Goal: Information Seeking & Learning: Find contact information

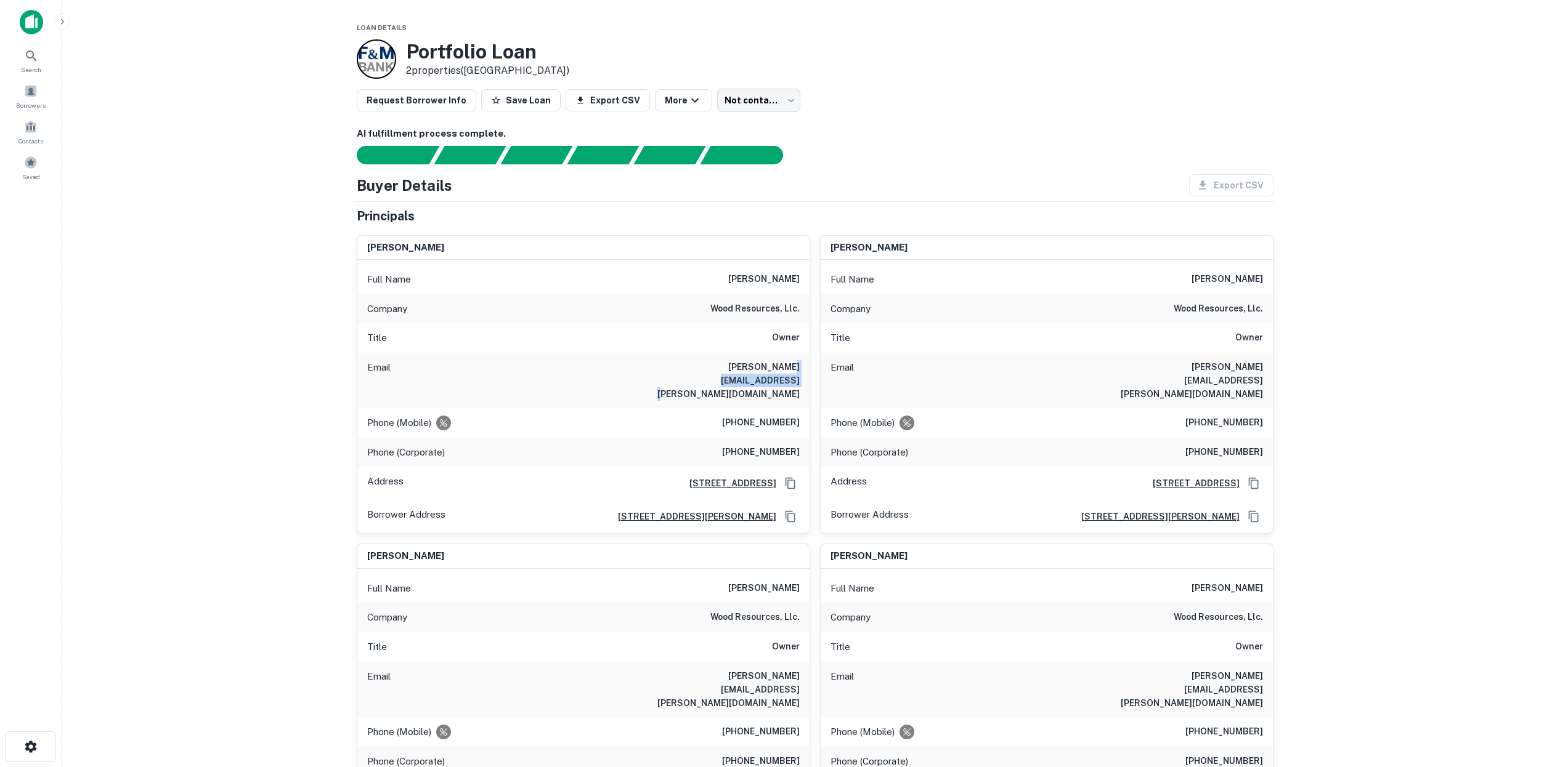
drag, startPoint x: 717, startPoint y: 364, endPoint x: 801, endPoint y: 364, distance: 84.0
click at [801, 364] on div "Email donald.wood@woodresources.com" at bounding box center [584, 380] width 452 height 56
copy h6 "woodresources.com"
click at [1377, 338] on main "Loan Details Portfolio Loan 2 properties (CA) Request Borrower Info Save Loan E…" at bounding box center [815, 384] width 1506 height 767
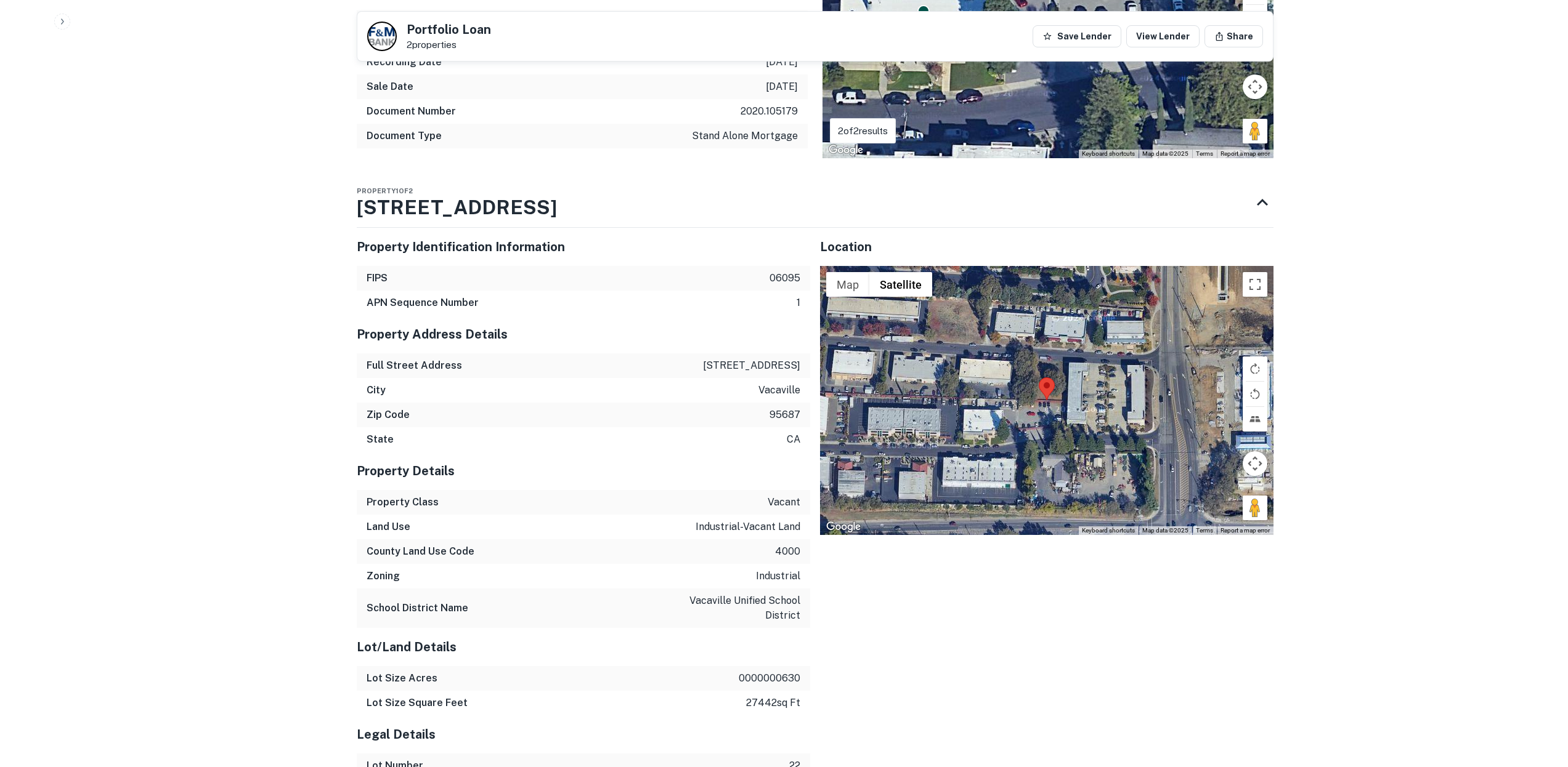
scroll to position [2850, 0]
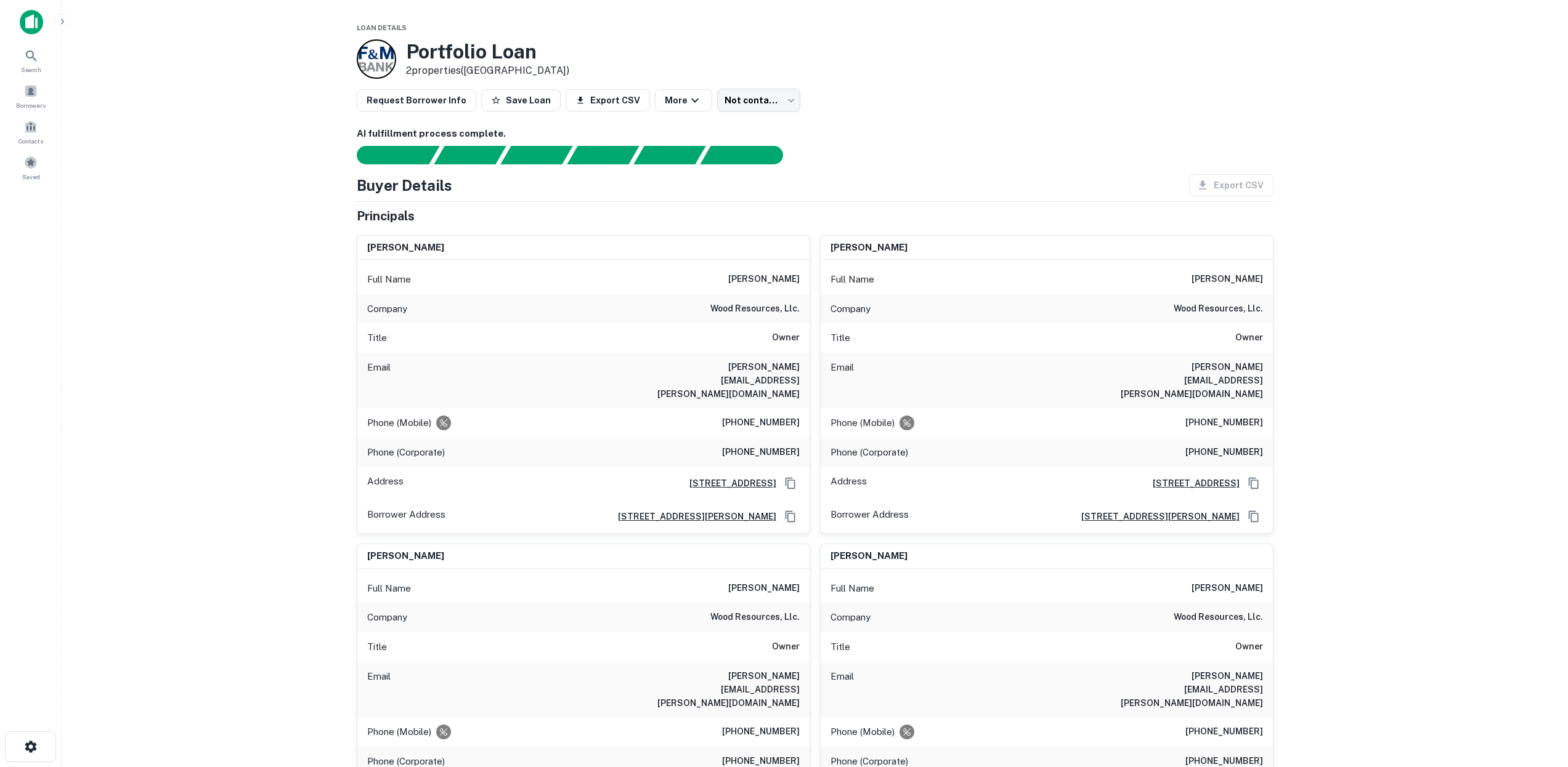
scroll to position [0, 0]
drag, startPoint x: 730, startPoint y: 278, endPoint x: 802, endPoint y: 281, distance: 72.1
click at [802, 281] on div "Full Name donald r. wood" at bounding box center [584, 280] width 452 height 30
copy h6 "donald r. wood"
click at [1359, 194] on main "Loan Details Portfolio Loan 2 properties (CA) Request Borrower Info Save Loan E…" at bounding box center [815, 384] width 1506 height 767
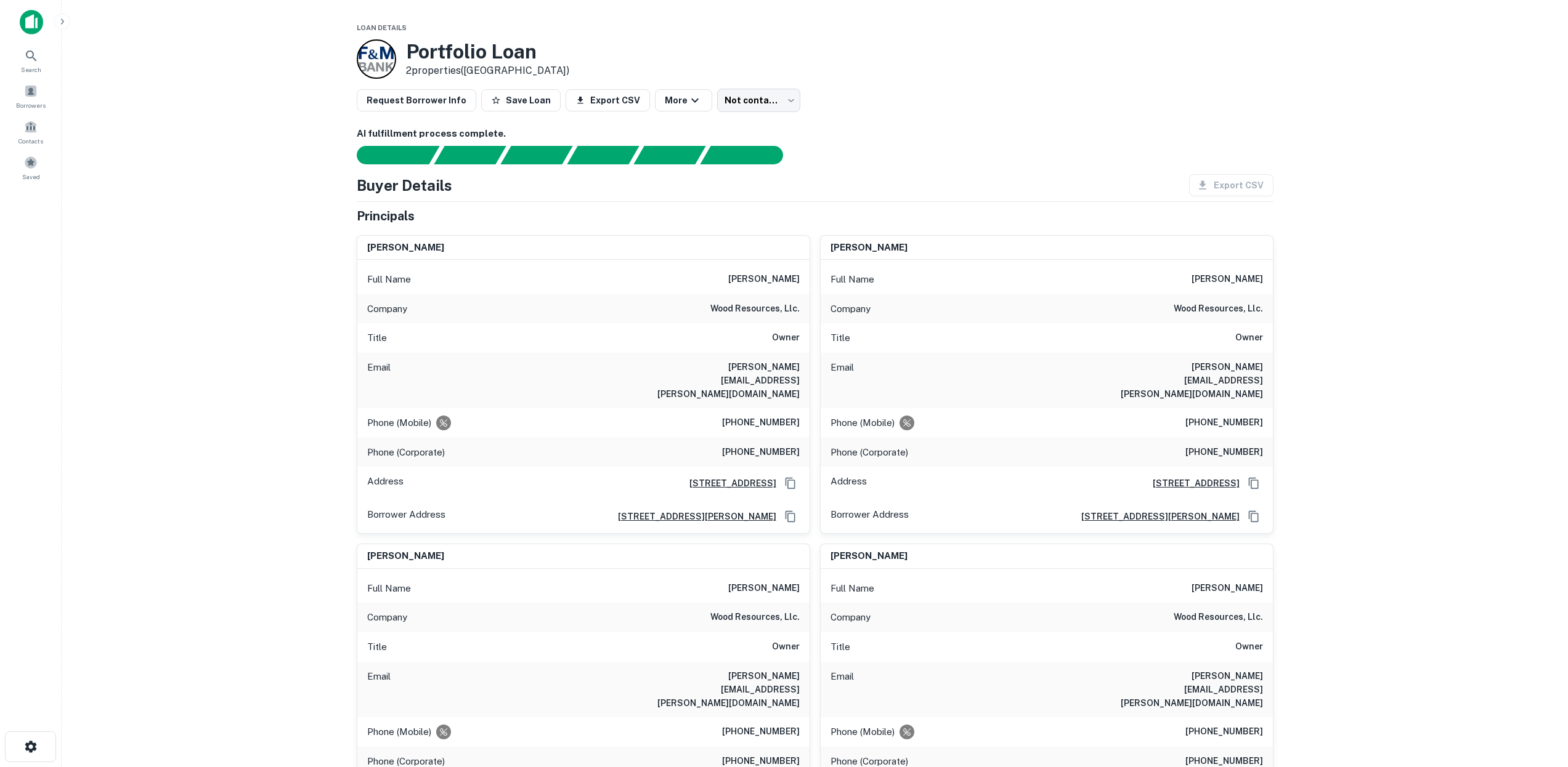
drag, startPoint x: 678, startPoint y: 370, endPoint x: 672, endPoint y: 367, distance: 6.7
click at [678, 370] on h6 "donald.wood@woodresources.com" at bounding box center [725, 380] width 147 height 40
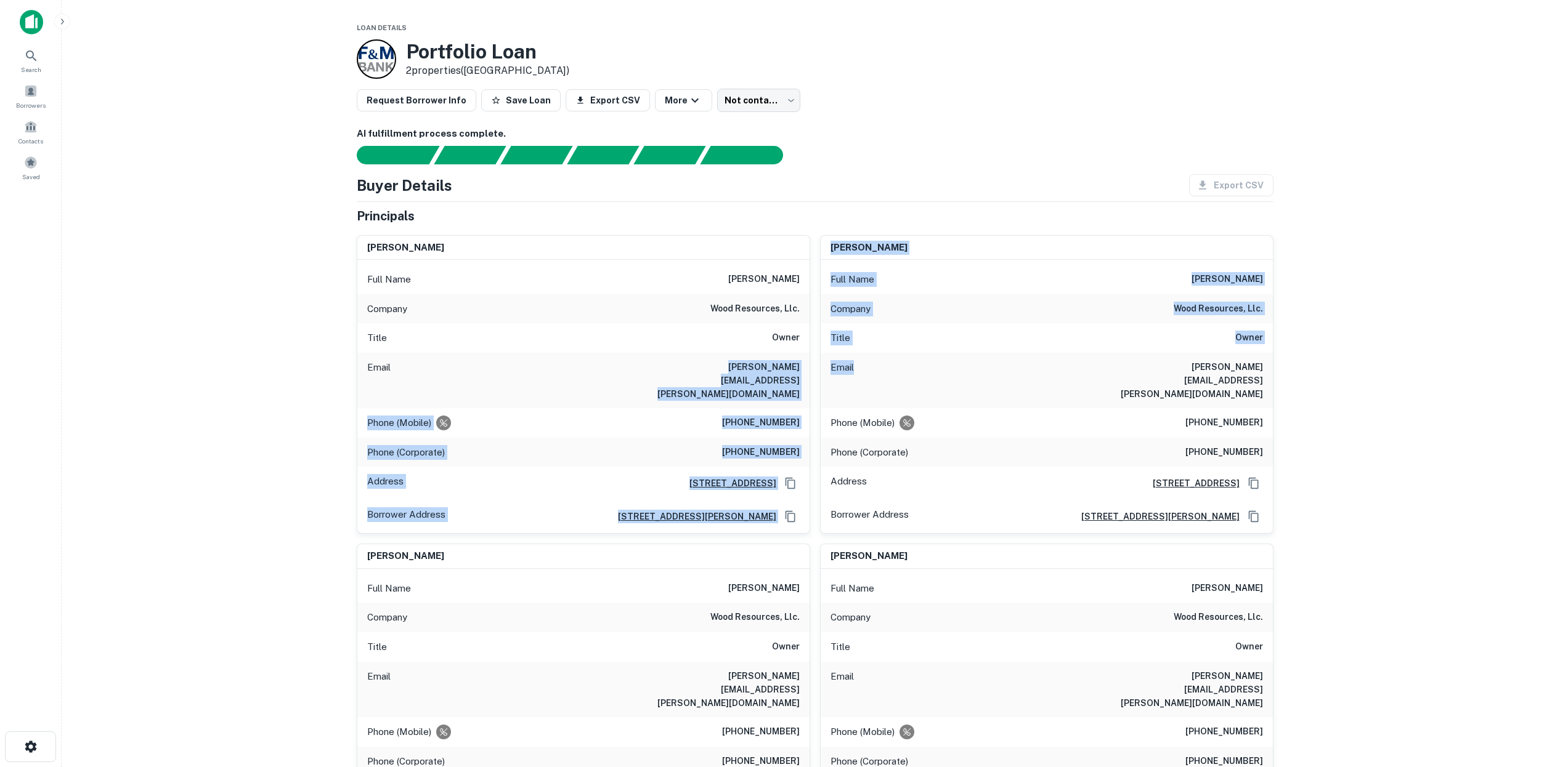
drag, startPoint x: 659, startPoint y: 366, endPoint x: 854, endPoint y: 371, distance: 195.1
click at [802, 371] on div "Email donald.wood@woodresources.com" at bounding box center [584, 380] width 452 height 56
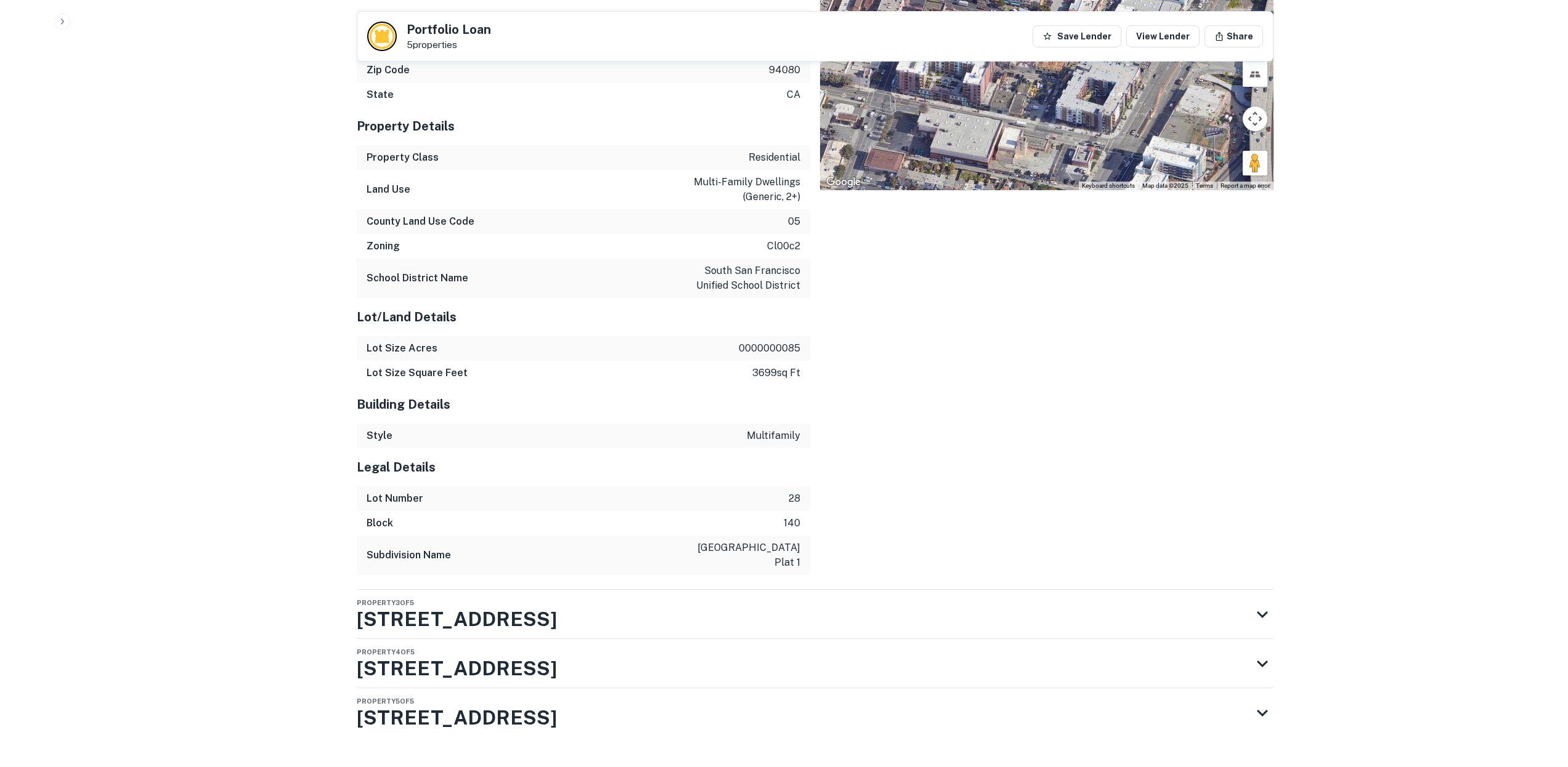
scroll to position [1722, 0]
click at [478, 606] on h3 "207 Grand Ave" at bounding box center [457, 620] width 200 height 30
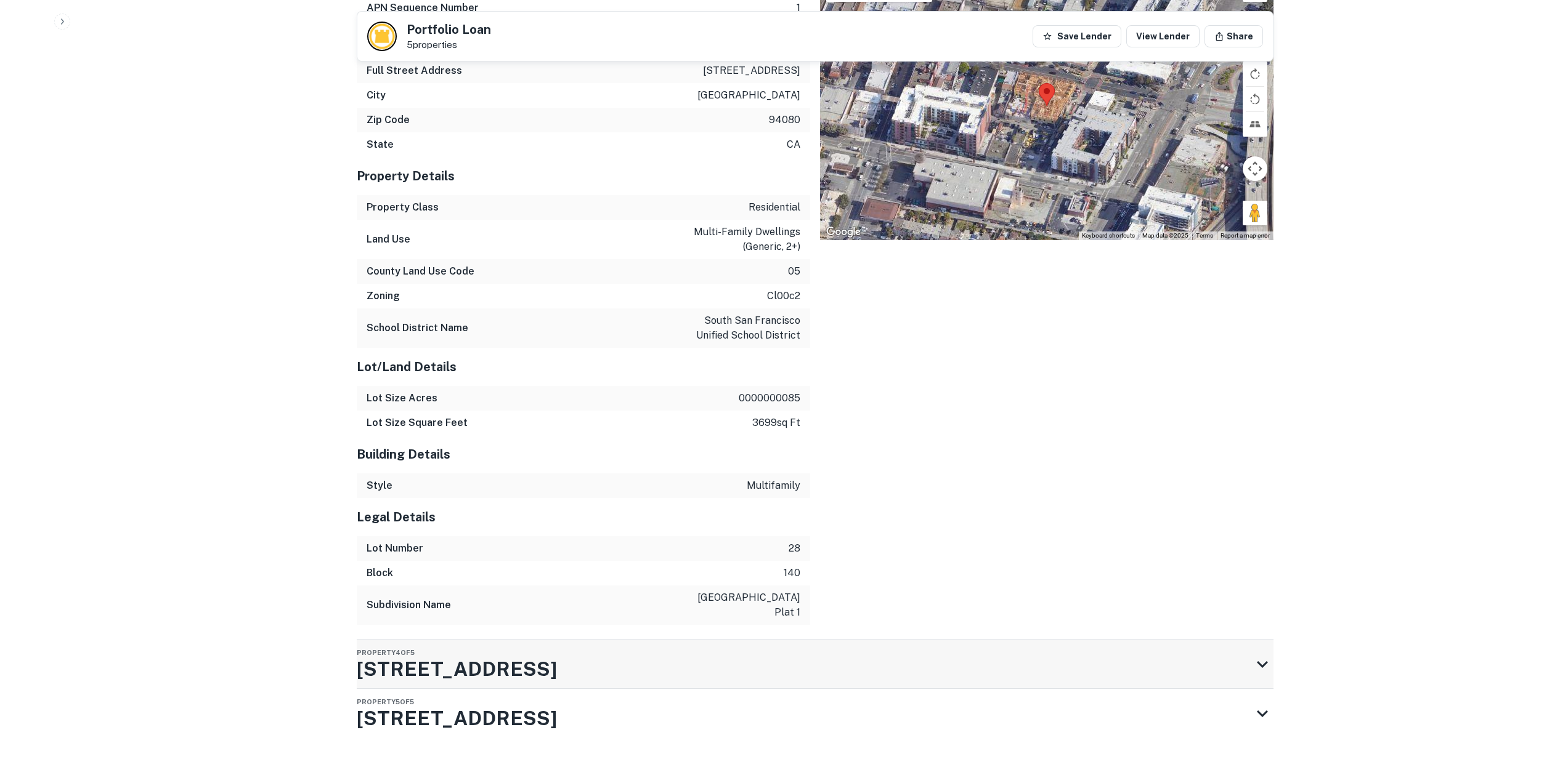
scroll to position [2429, 0]
click at [416, 655] on h3 "418 Linden Ave" at bounding box center [457, 670] width 200 height 30
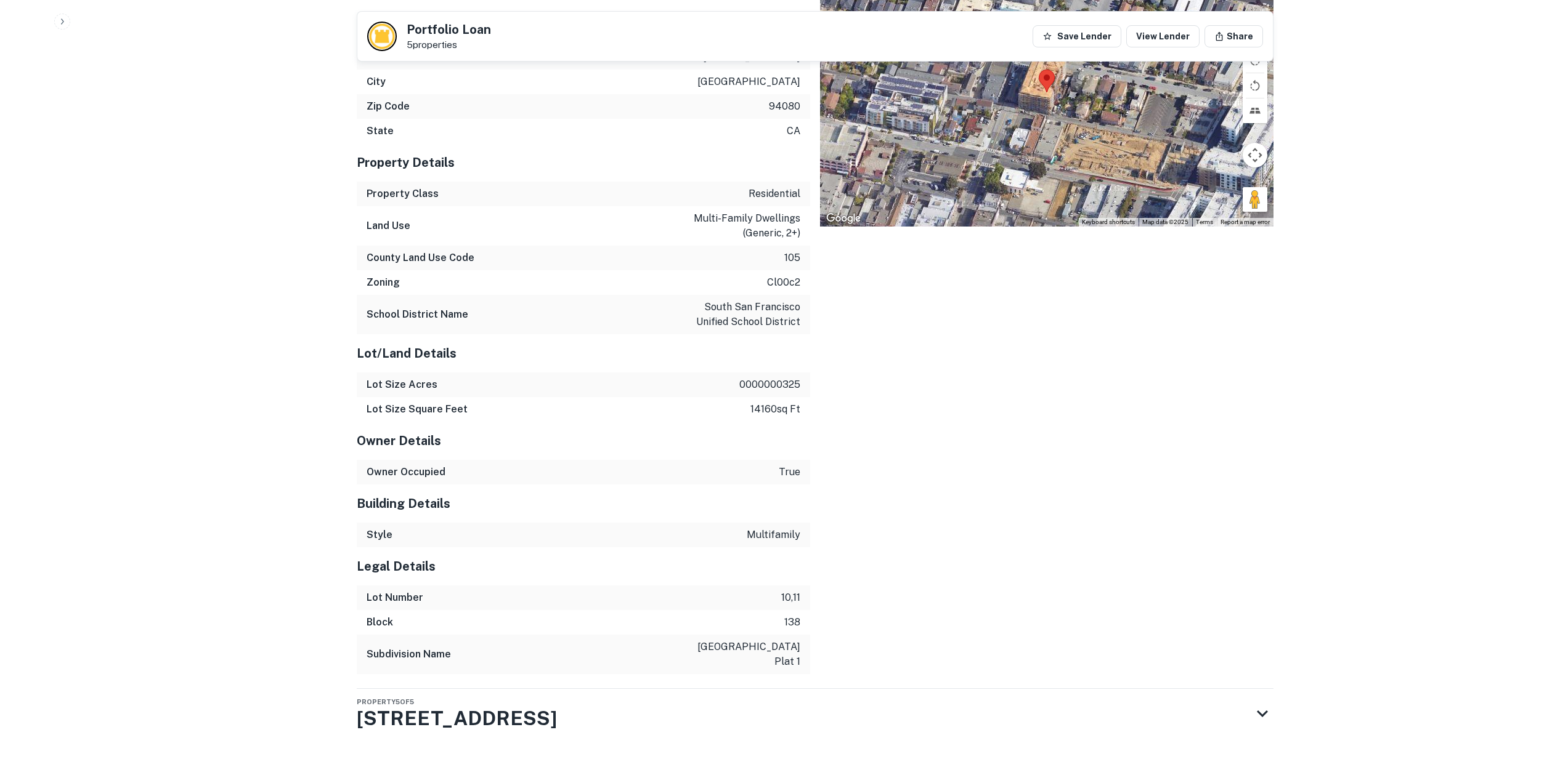
scroll to position [3200, 0]
click at [468, 704] on h3 "217 Grand Ave" at bounding box center [457, 719] width 200 height 30
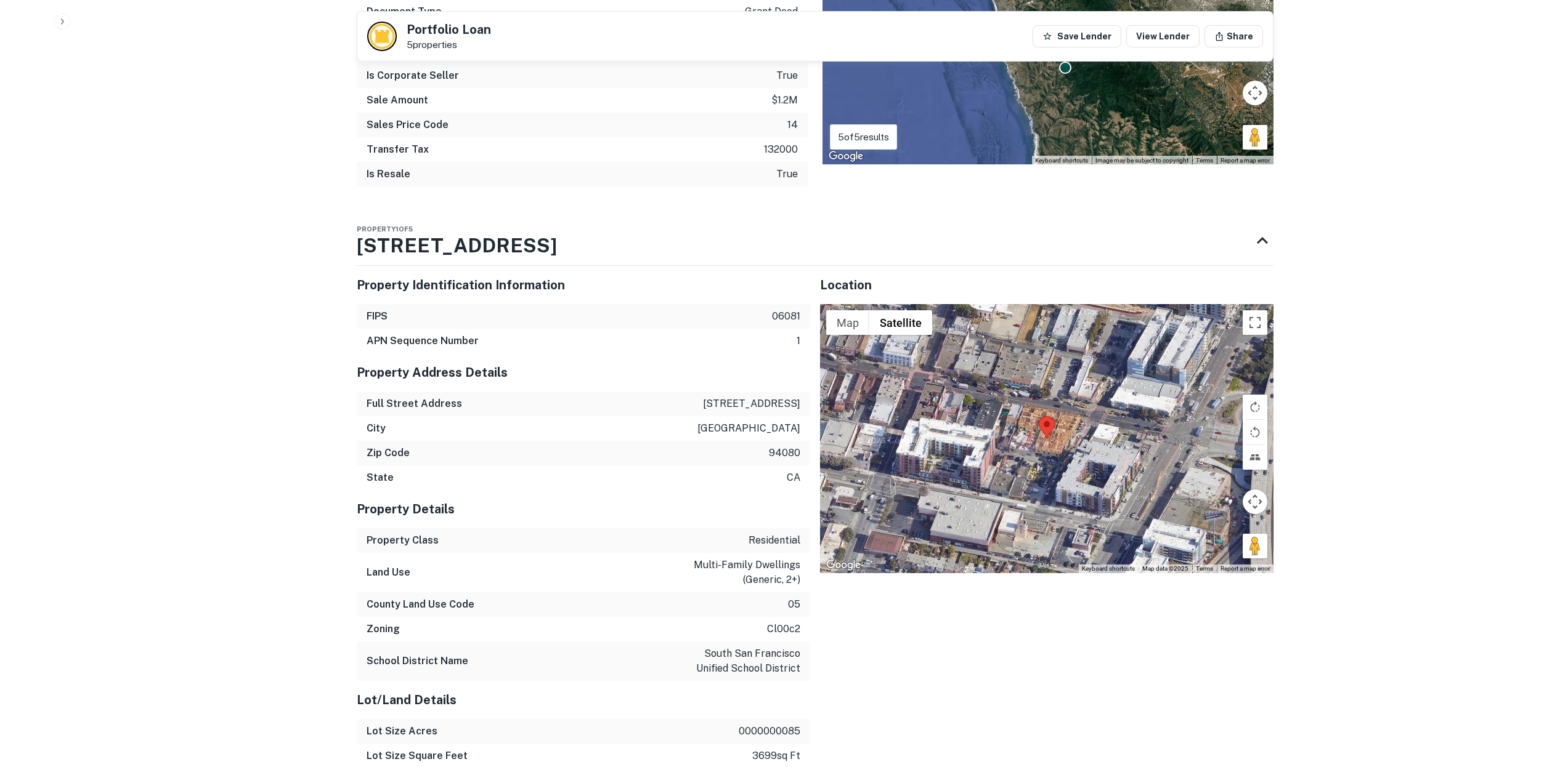
scroll to position [1298, 0]
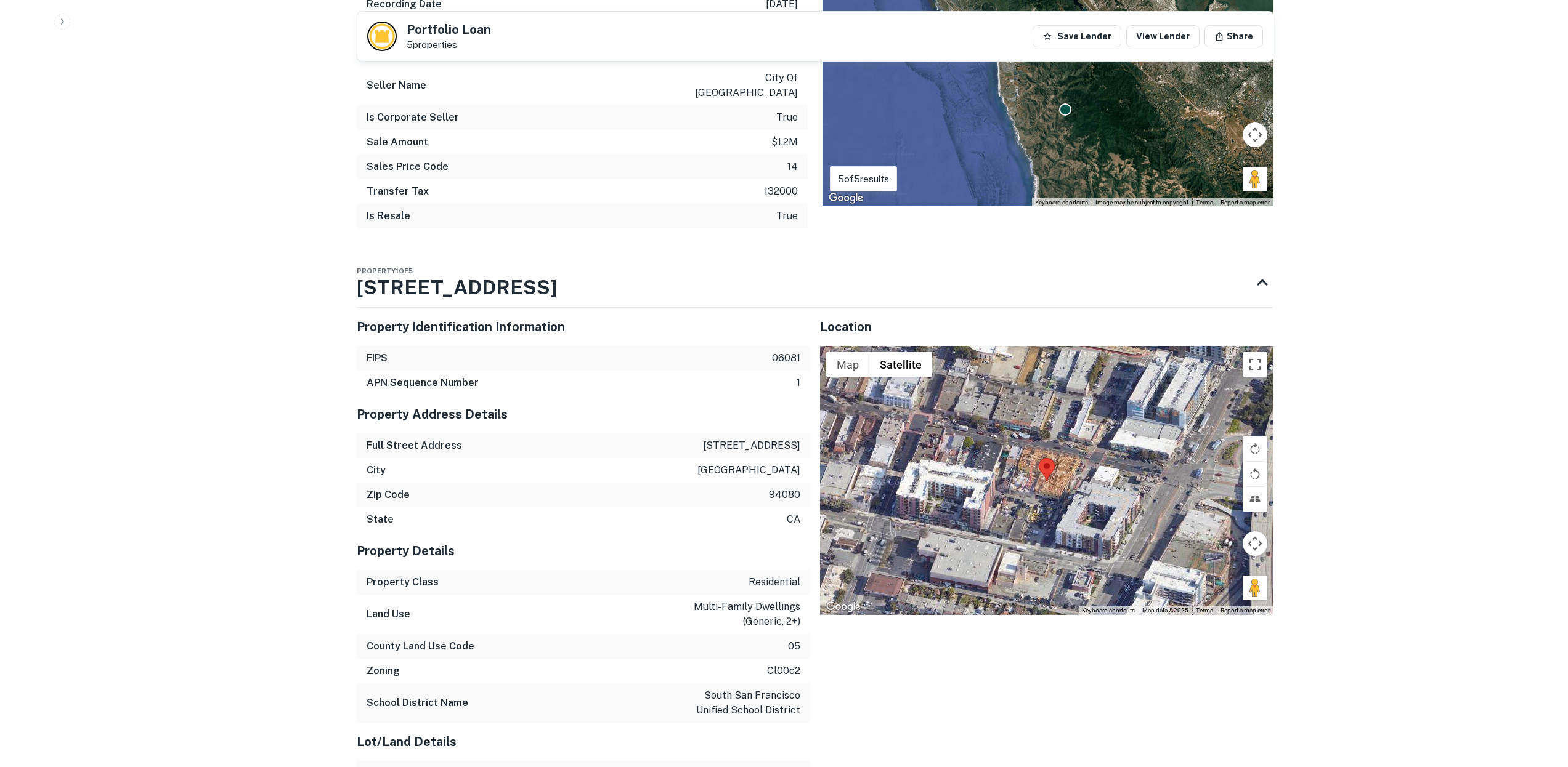
drag, startPoint x: 732, startPoint y: 412, endPoint x: 808, endPoint y: 437, distance: 80.0
click at [808, 437] on div "Property Address Details Full Street Address 207 grand ave City south san franc…" at bounding box center [583, 464] width 453 height 137
copy div "207 grand ave City south san francisco"
drag, startPoint x: 345, startPoint y: 179, endPoint x: 293, endPoint y: 127, distance: 73.5
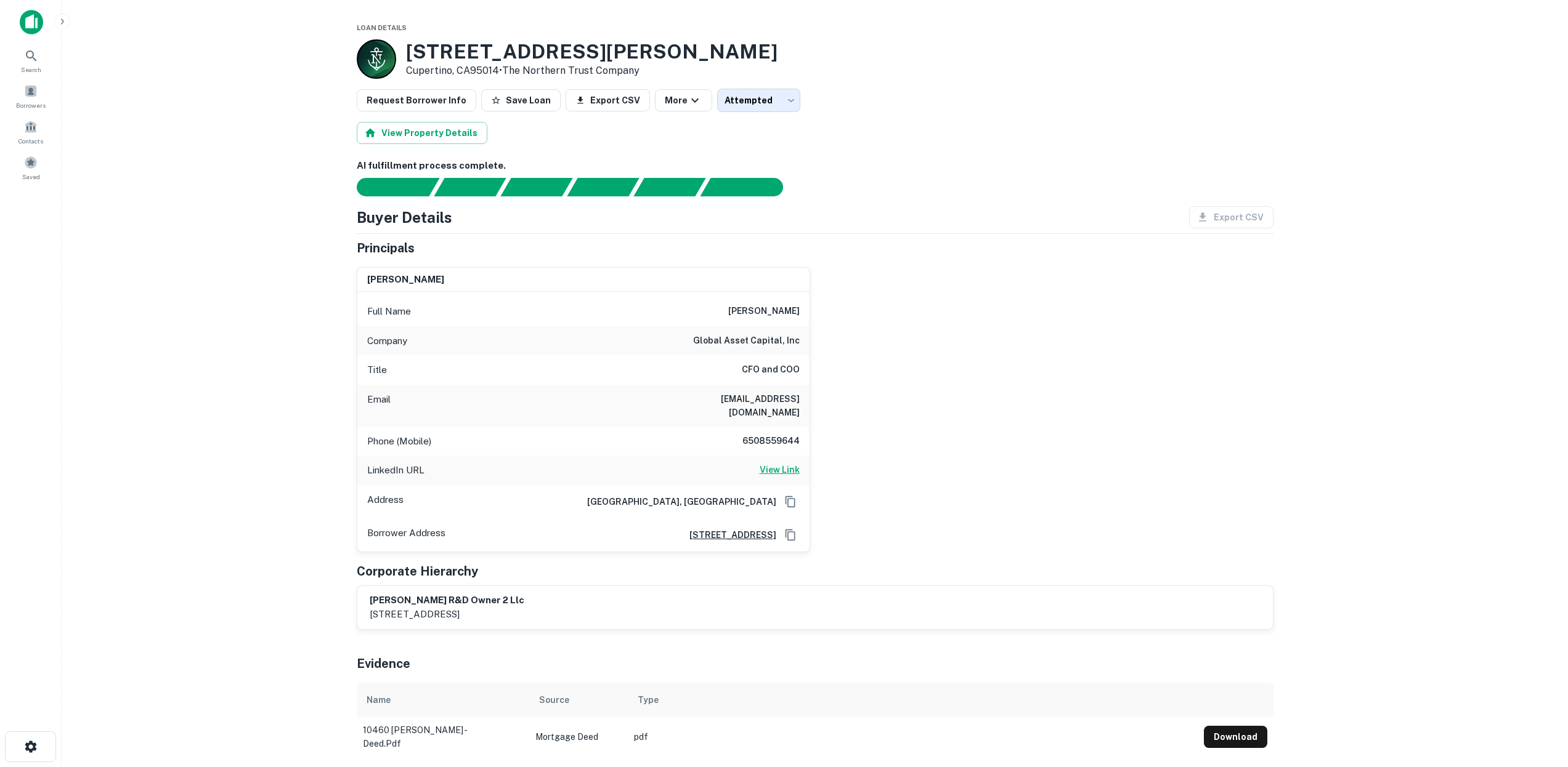
click at [782, 463] on h6 "View Link" at bounding box center [779, 470] width 40 height 14
drag, startPoint x: 733, startPoint y: 404, endPoint x: 798, endPoint y: 404, distance: 65.0
click at [798, 404] on h6 "[EMAIL_ADDRESS][DOMAIN_NAME]" at bounding box center [725, 406] width 147 height 27
click at [862, 368] on div "[PERSON_NAME] Full Name [PERSON_NAME] Company global asset capital, inc Title C…" at bounding box center [810, 405] width 926 height 295
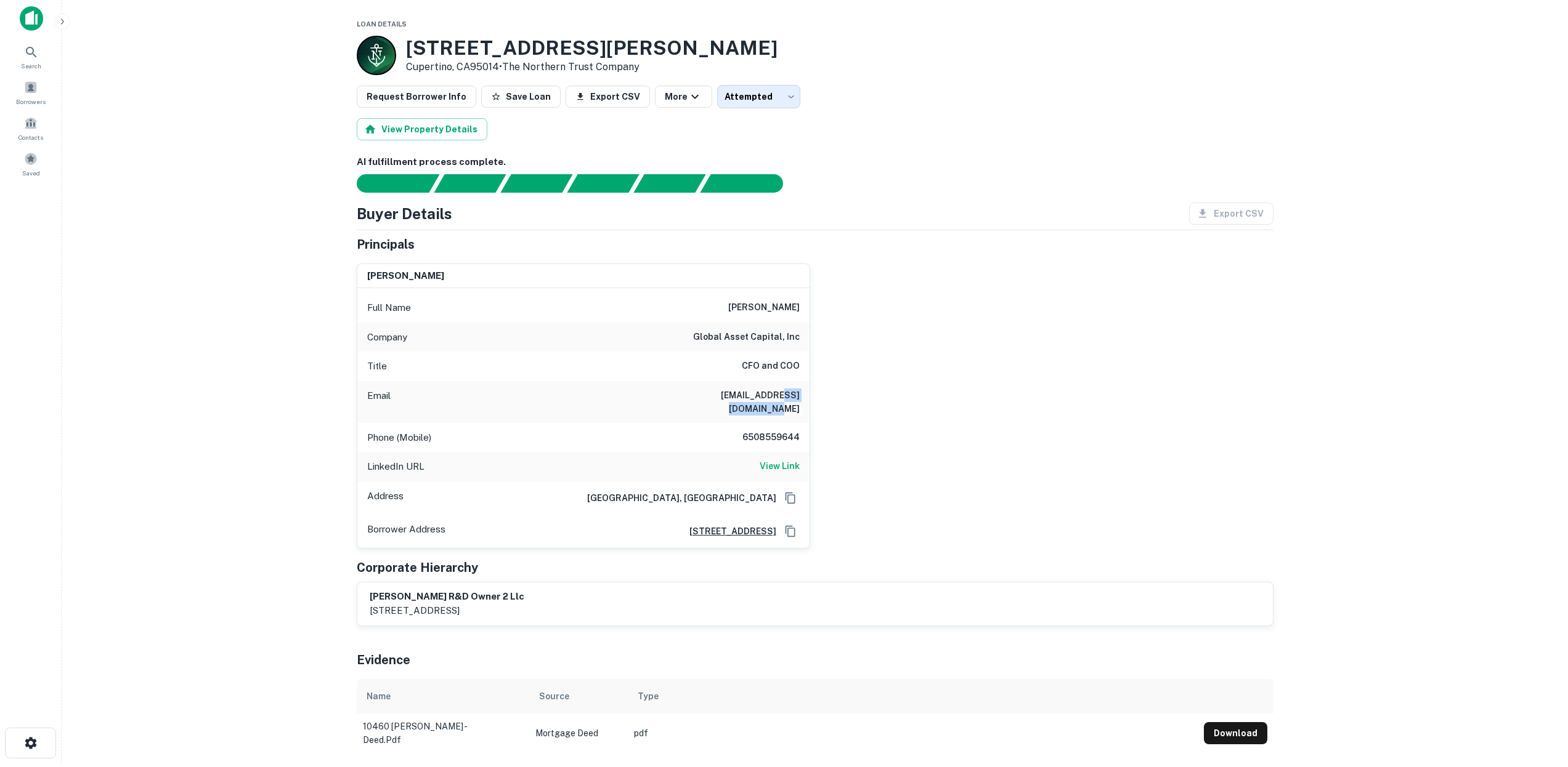
drag, startPoint x: 744, startPoint y: 393, endPoint x: 806, endPoint y: 399, distance: 62.3
click at [806, 399] on div "Email [EMAIL_ADDRESS][DOMAIN_NAME]" at bounding box center [584, 402] width 452 height 42
copy h6 "[DOMAIN_NAME]"
click at [872, 157] on h6 "AI fulfillment process complete." at bounding box center [815, 162] width 917 height 15
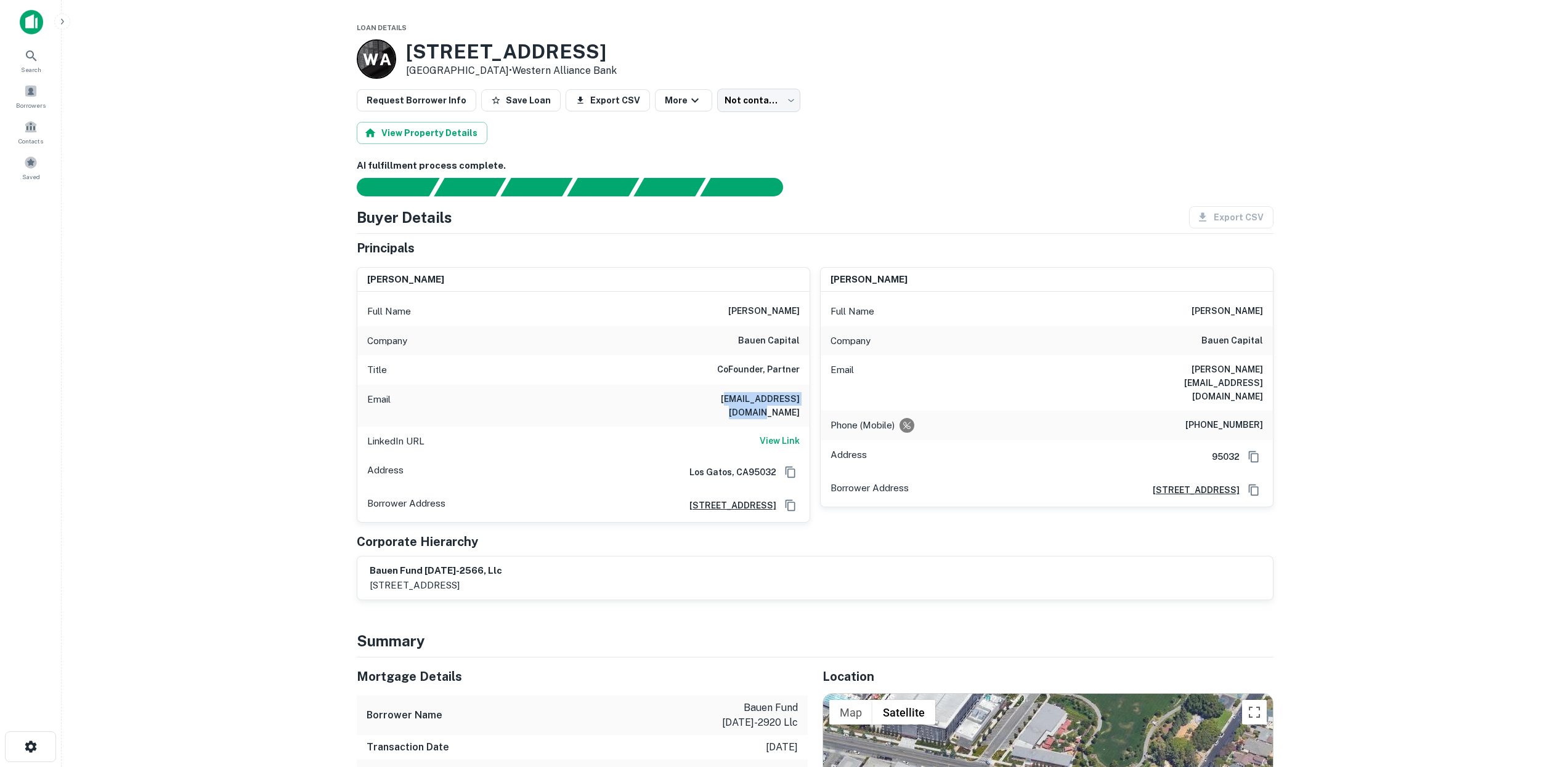
drag, startPoint x: 697, startPoint y: 398, endPoint x: 800, endPoint y: 393, distance: 103.1
click at [800, 393] on div "Email [EMAIL_ADDRESS][DOMAIN_NAME]" at bounding box center [584, 406] width 452 height 42
copy h6 "[PERSON_NAME][EMAIL_ADDRESS][DOMAIN_NAME]"
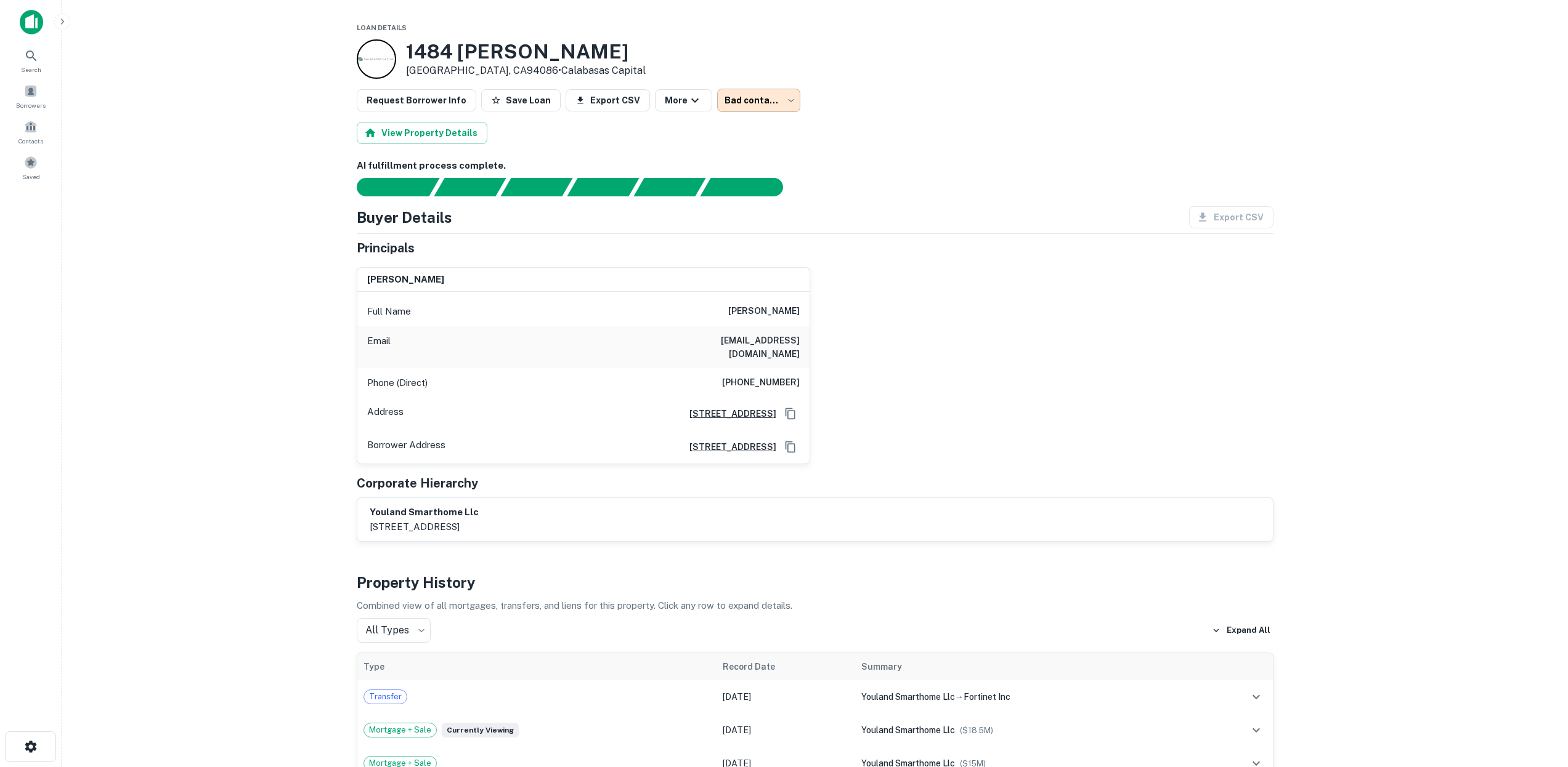
click at [770, 97] on body "**********" at bounding box center [784, 384] width 1568 height 767
click at [841, 127] on div at bounding box center [784, 384] width 1568 height 767
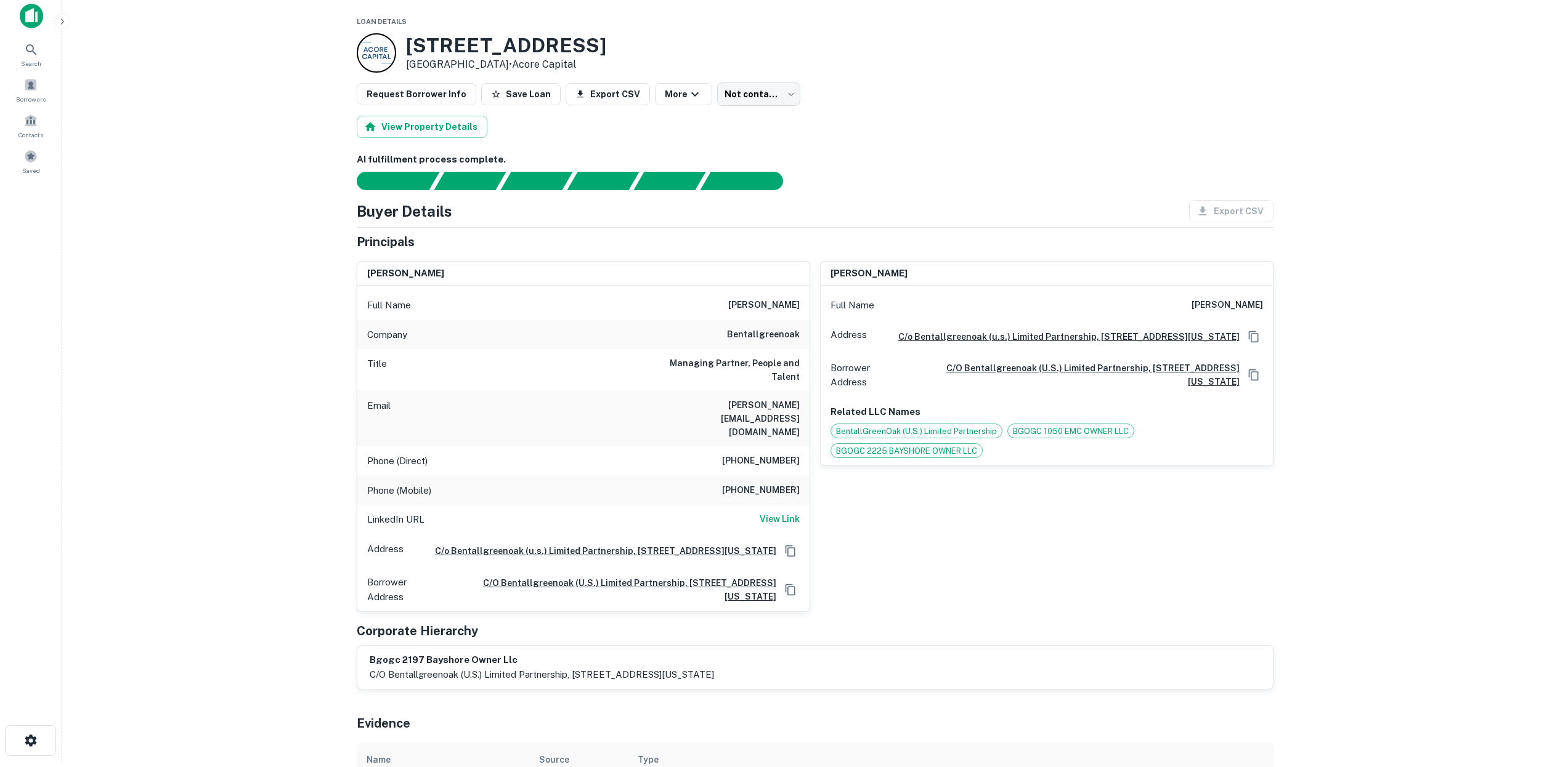
scroll to position [5, 0]
drag, startPoint x: 404, startPoint y: 40, endPoint x: 533, endPoint y: 63, distance: 131.0
click at [521, 65] on div "2197 E BAYSHORE RD East Palo Alto, CA94303 • Acore Capital" at bounding box center [481, 54] width 249 height 40
copy div "2197 E BAYSHORE RD East Palo Alto, CA94303"
click at [788, 513] on h6 "View Link" at bounding box center [779, 520] width 40 height 14
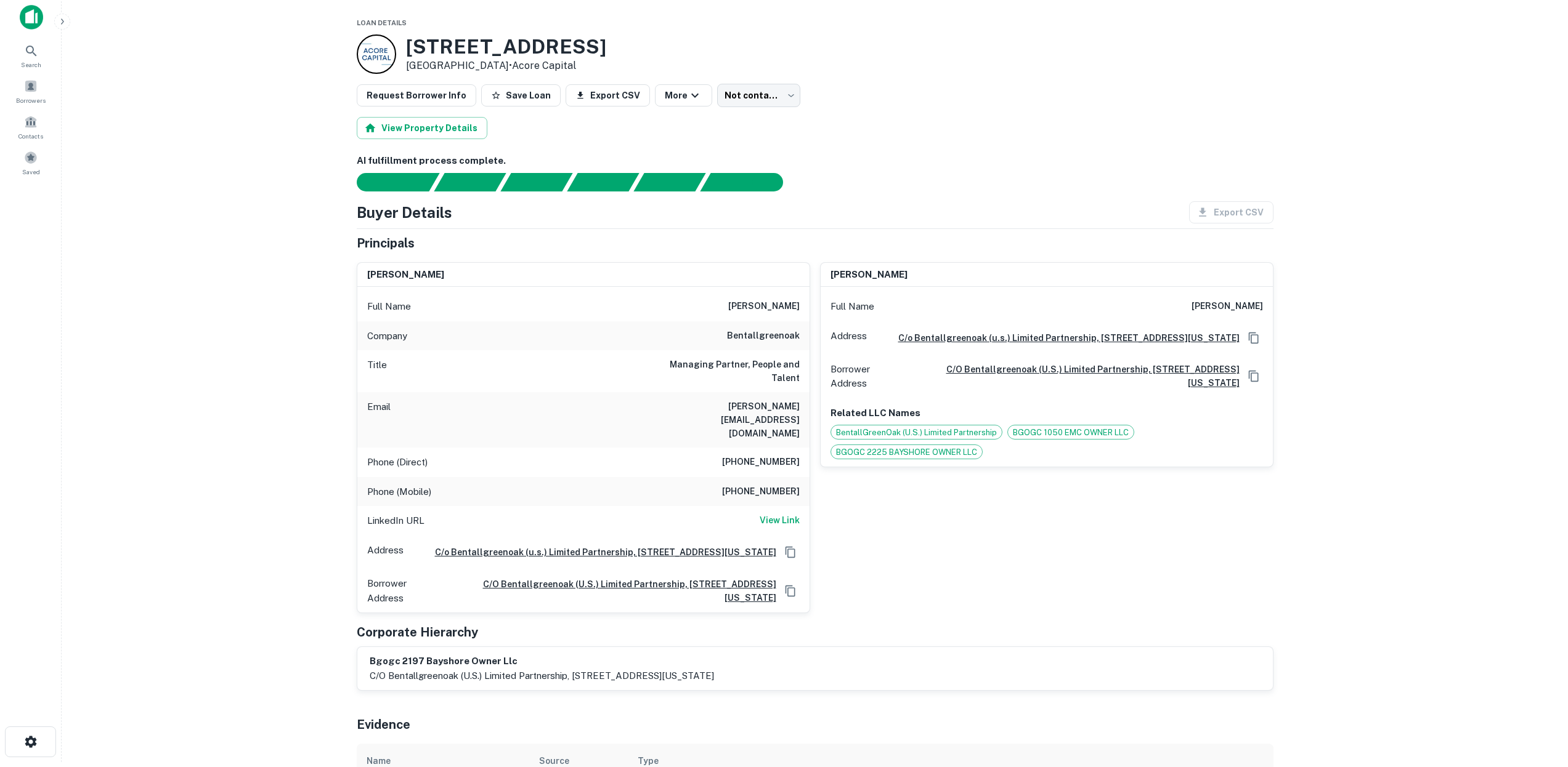
click at [1191, 306] on h6 "[PERSON_NAME]" at bounding box center [1227, 306] width 72 height 15
drag, startPoint x: 1193, startPoint y: 306, endPoint x: 1272, endPoint y: 312, distance: 79.2
click at [1272, 312] on div "Full Name brian joseph hecktman" at bounding box center [1047, 306] width 452 height 30
copy h6 "[PERSON_NAME]"
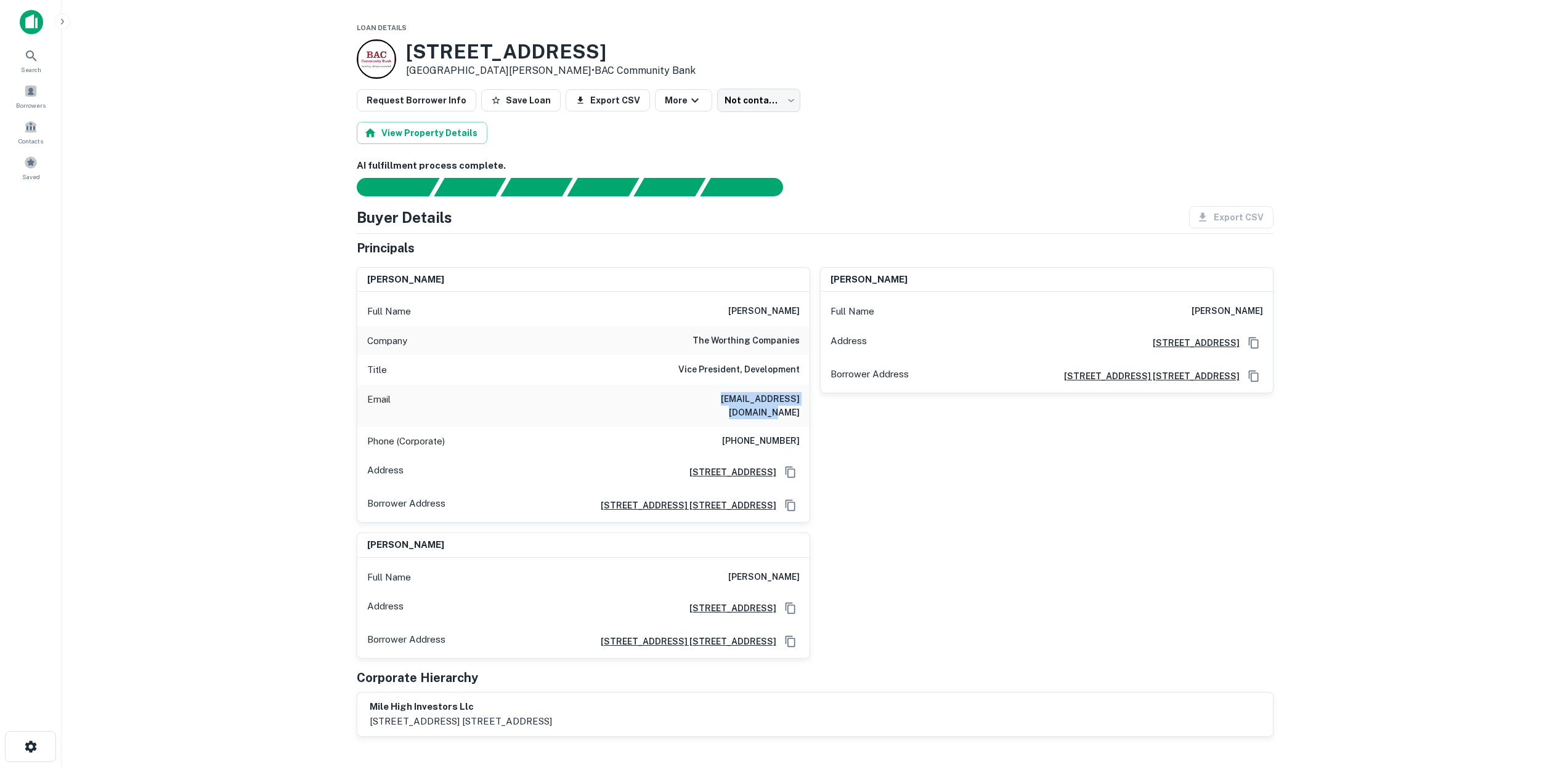
drag, startPoint x: 686, startPoint y: 396, endPoint x: 805, endPoint y: 402, distance: 119.2
click at [805, 402] on div "Email jworthing@worthingse.com" at bounding box center [584, 406] width 452 height 42
copy h6 "jworthing@worthingse.com"
click at [237, 467] on main "Loan Details 1255 Saratoga Ave San Jose, CA95129 • BAC Community Bank Request B…" at bounding box center [815, 384] width 1506 height 767
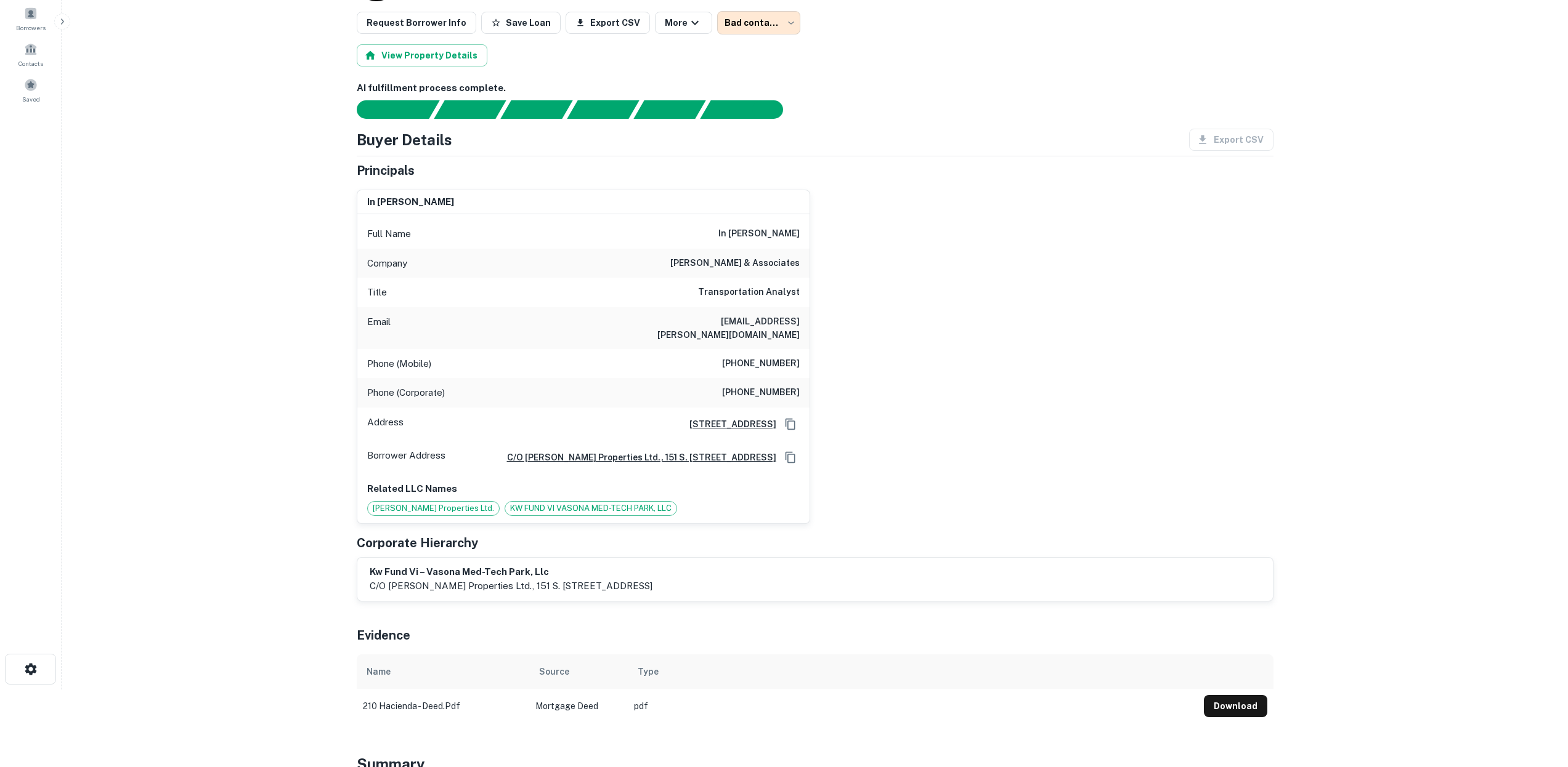
scroll to position [105, 0]
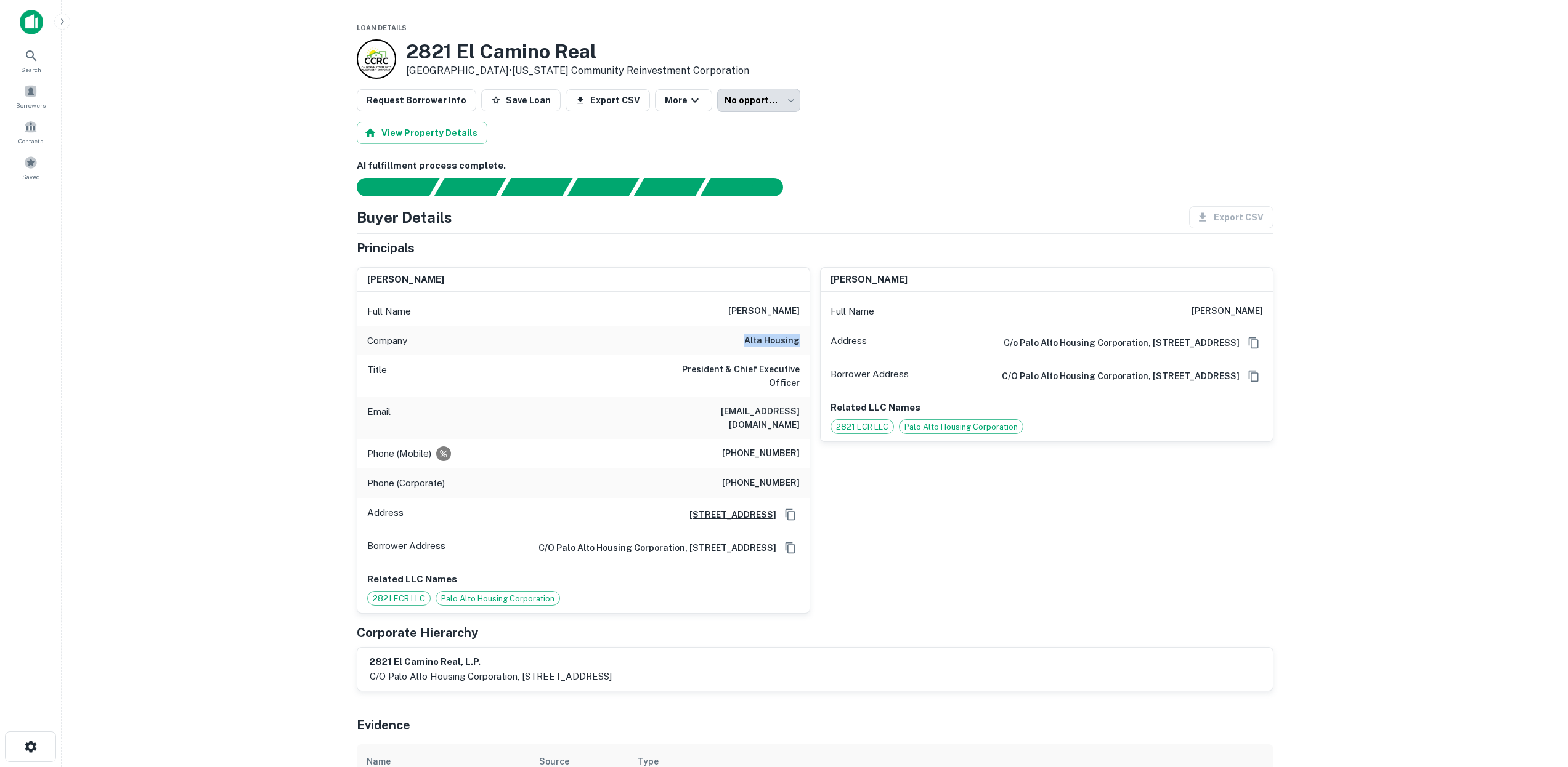
drag, startPoint x: 745, startPoint y: 340, endPoint x: 805, endPoint y: 341, distance: 60.0
click at [803, 341] on div "Company alta housing" at bounding box center [584, 341] width 452 height 30
copy h6 "alta housing"
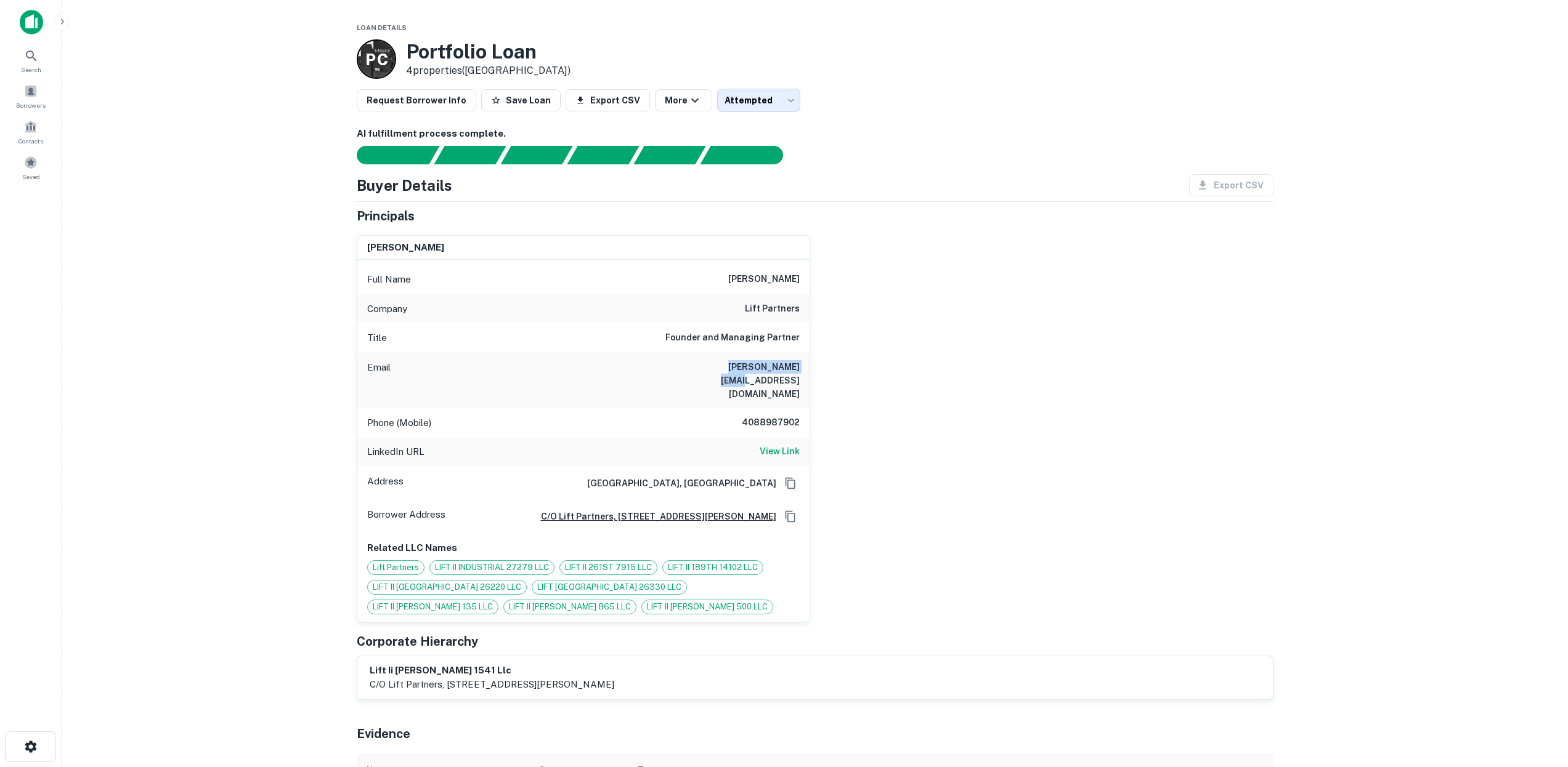
drag, startPoint x: 723, startPoint y: 365, endPoint x: 838, endPoint y: 374, distance: 115.4
click at [838, 374] on div "[PERSON_NAME] Full Name [PERSON_NAME] Company lift partners Title Founder and M…" at bounding box center [810, 424] width 926 height 397
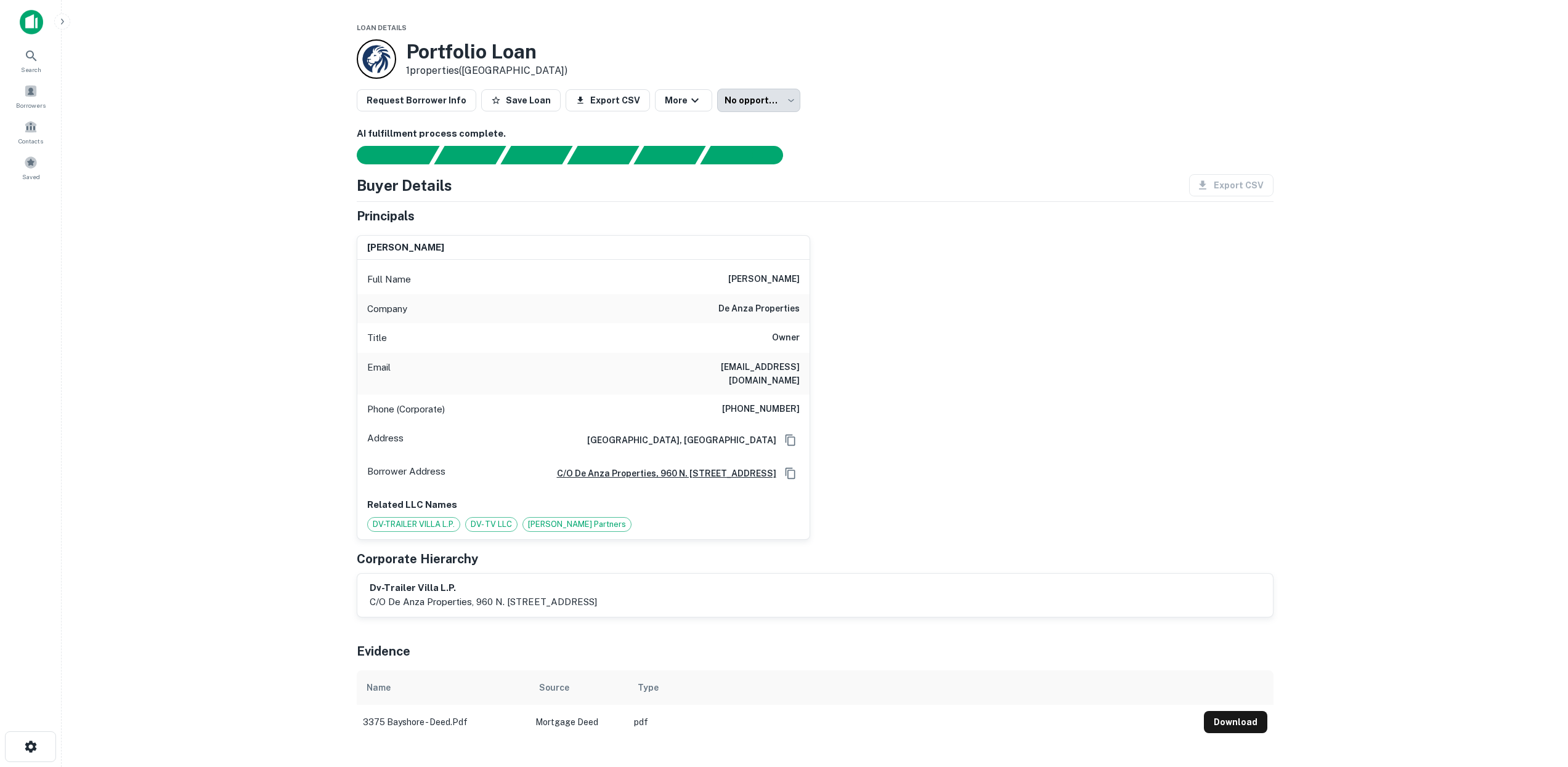
drag, startPoint x: 710, startPoint y: 366, endPoint x: 822, endPoint y: 367, distance: 112.0
click at [822, 367] on div "john vidovich Full Name john vidovich Company de anza properties Title Owner Em…" at bounding box center [810, 383] width 926 height 315
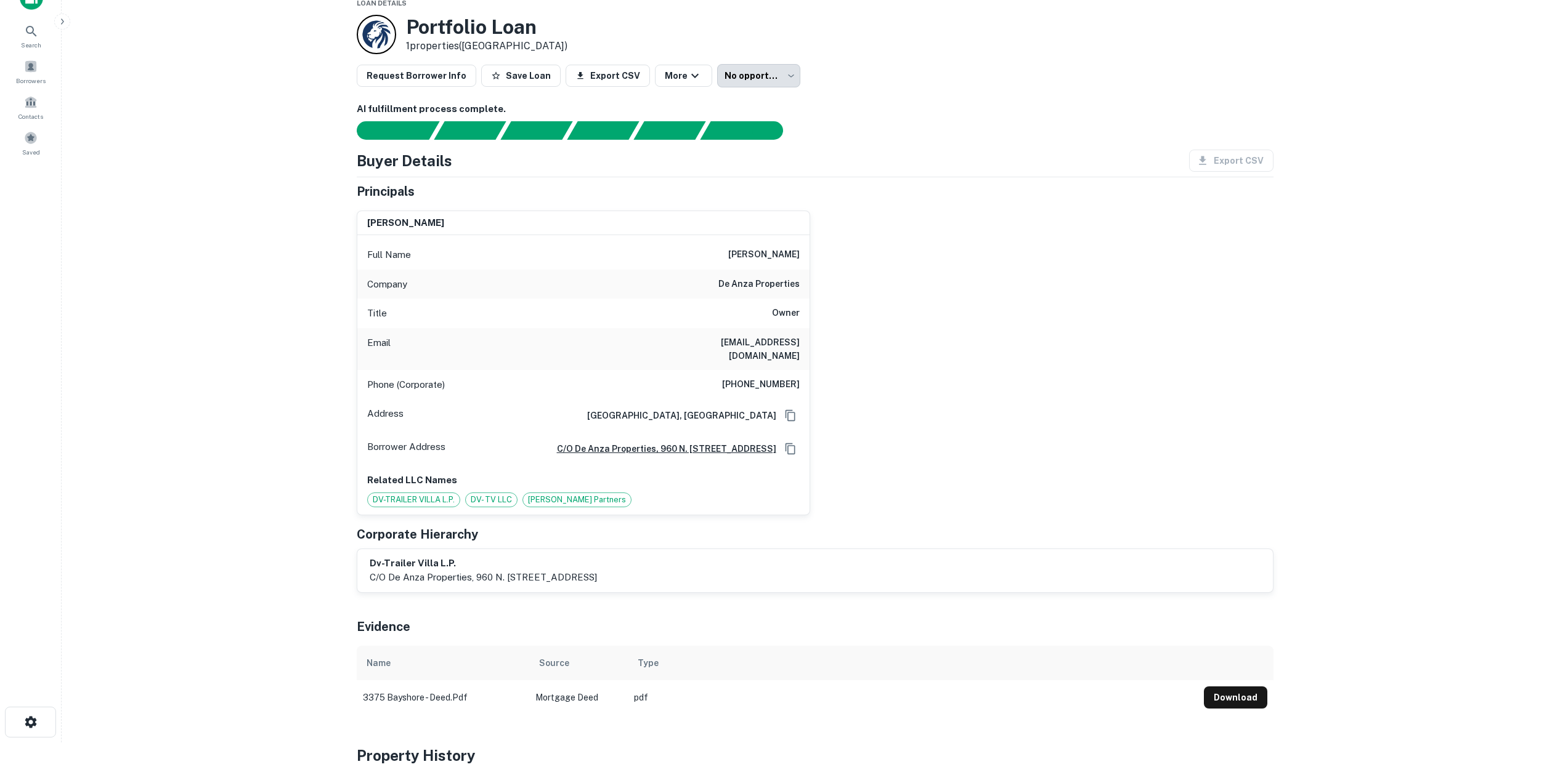
scroll to position [23, 0]
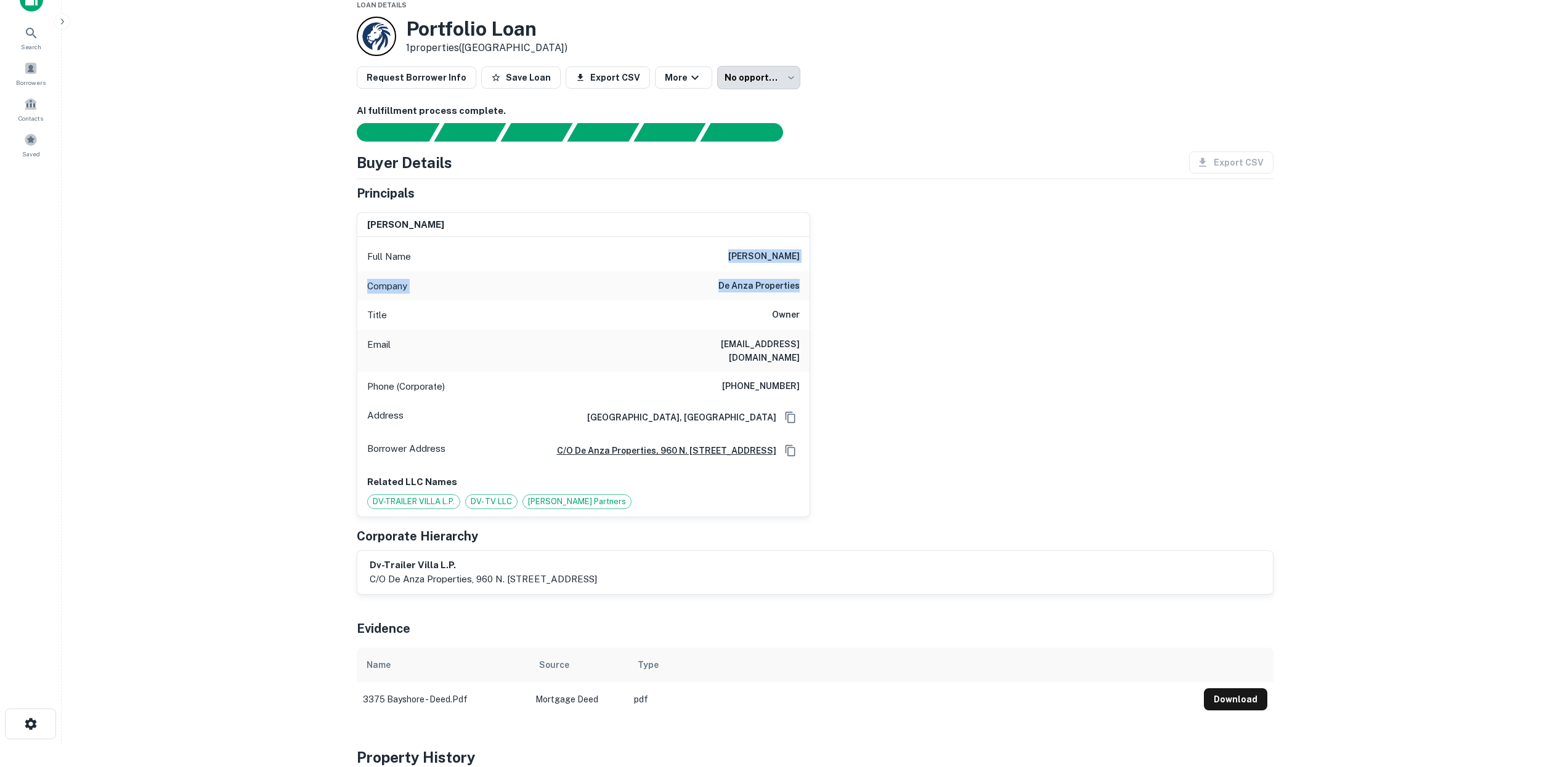
drag, startPoint x: 741, startPoint y: 252, endPoint x: 805, endPoint y: 286, distance: 72.5
click at [805, 286] on div "Full Name john vidovich Company de anza properties Title Owner Email jvidovich@…" at bounding box center [584, 377] width 452 height 280
copy div "john vidovich Company de anza properties"
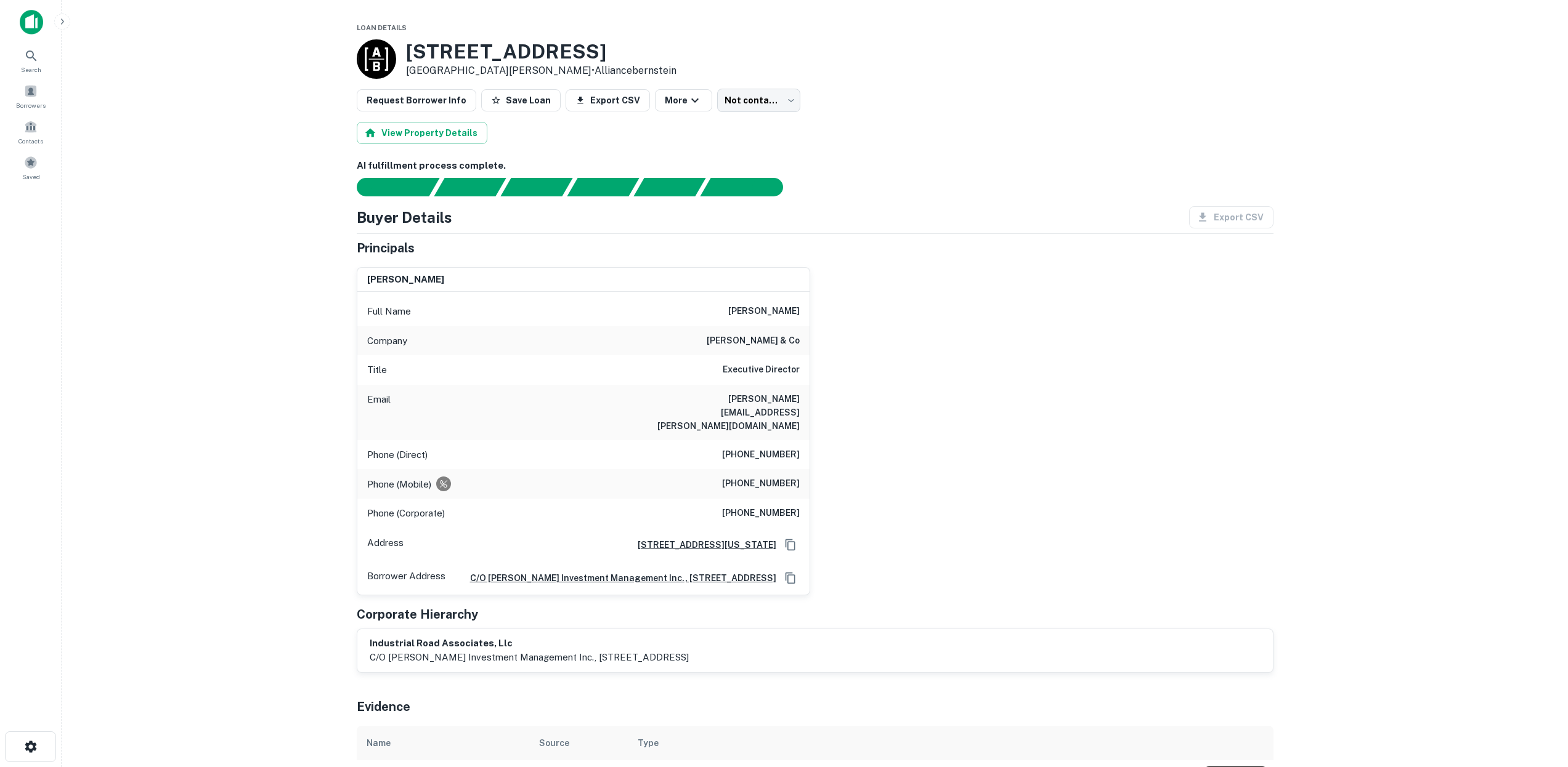
drag, startPoint x: 727, startPoint y: 307, endPoint x: 800, endPoint y: 312, distance: 73.2
click at [800, 312] on div "Full Name daniel f. minkoff" at bounding box center [584, 312] width 452 height 30
copy h6 "daniel f. minkoff"
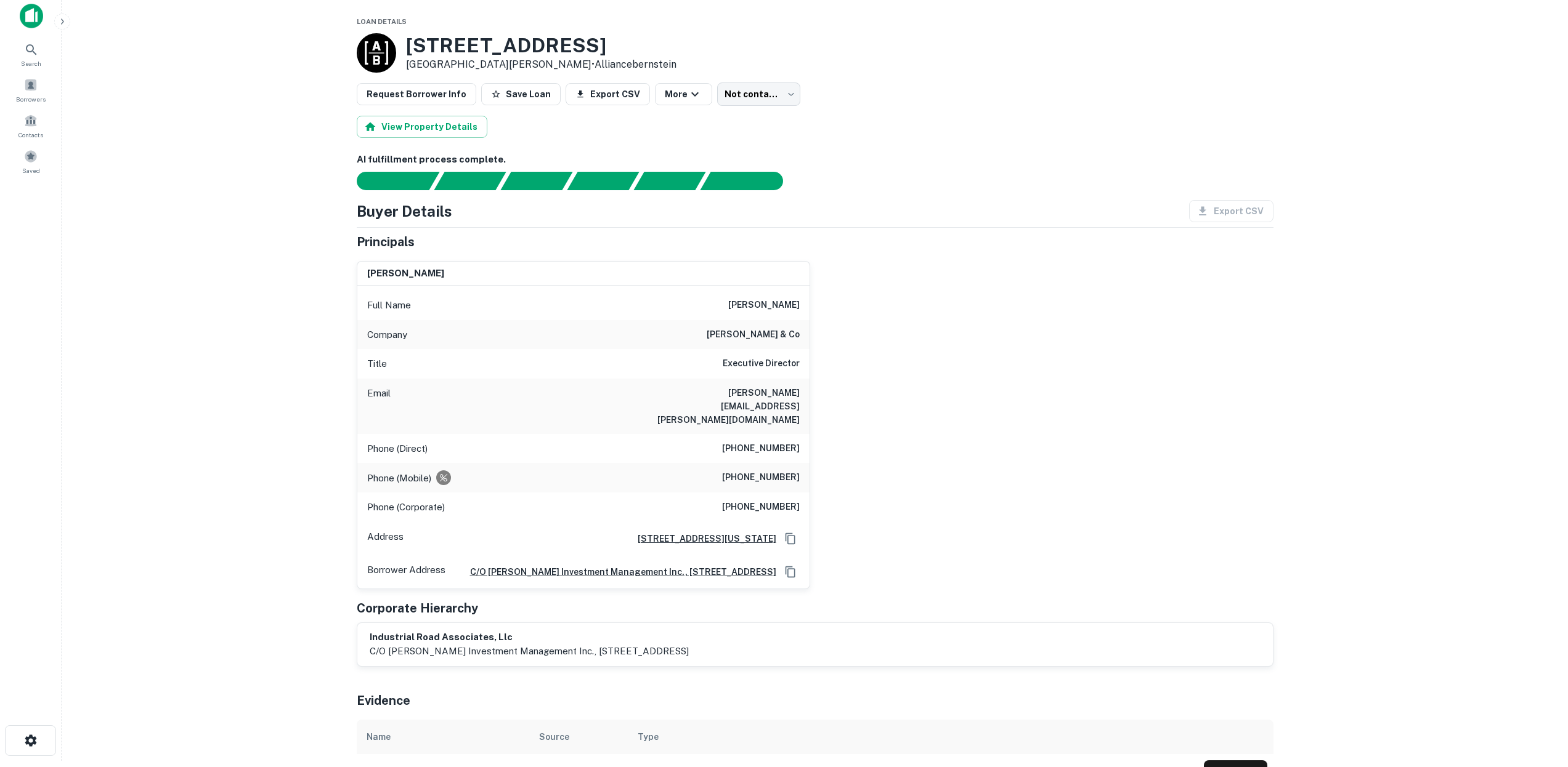
click at [861, 355] on div "daniel f. minkoff Full Name daniel f. minkoff Company jp morgan & co Title Exec…" at bounding box center [810, 420] width 926 height 338
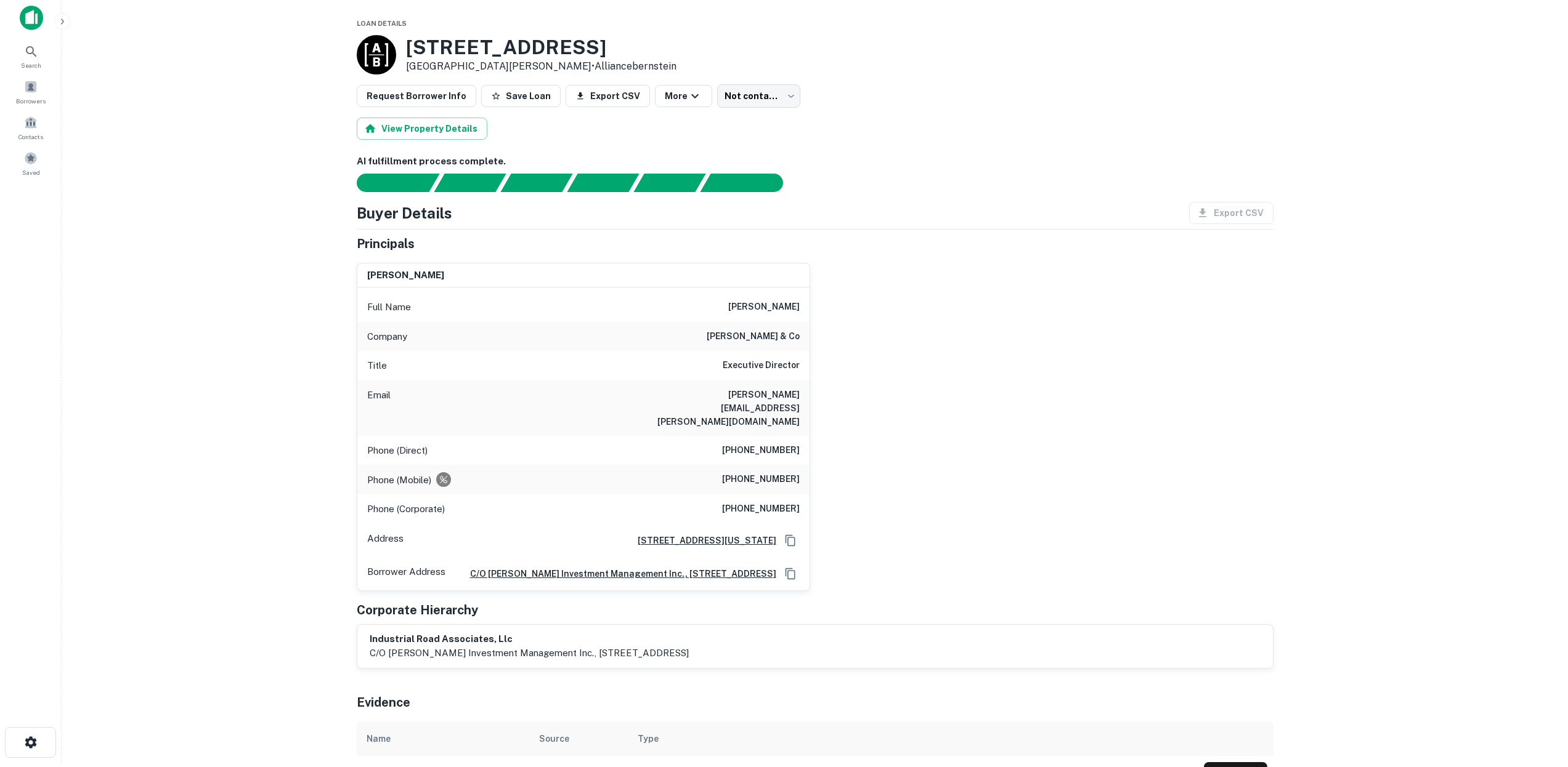
scroll to position [0, 1]
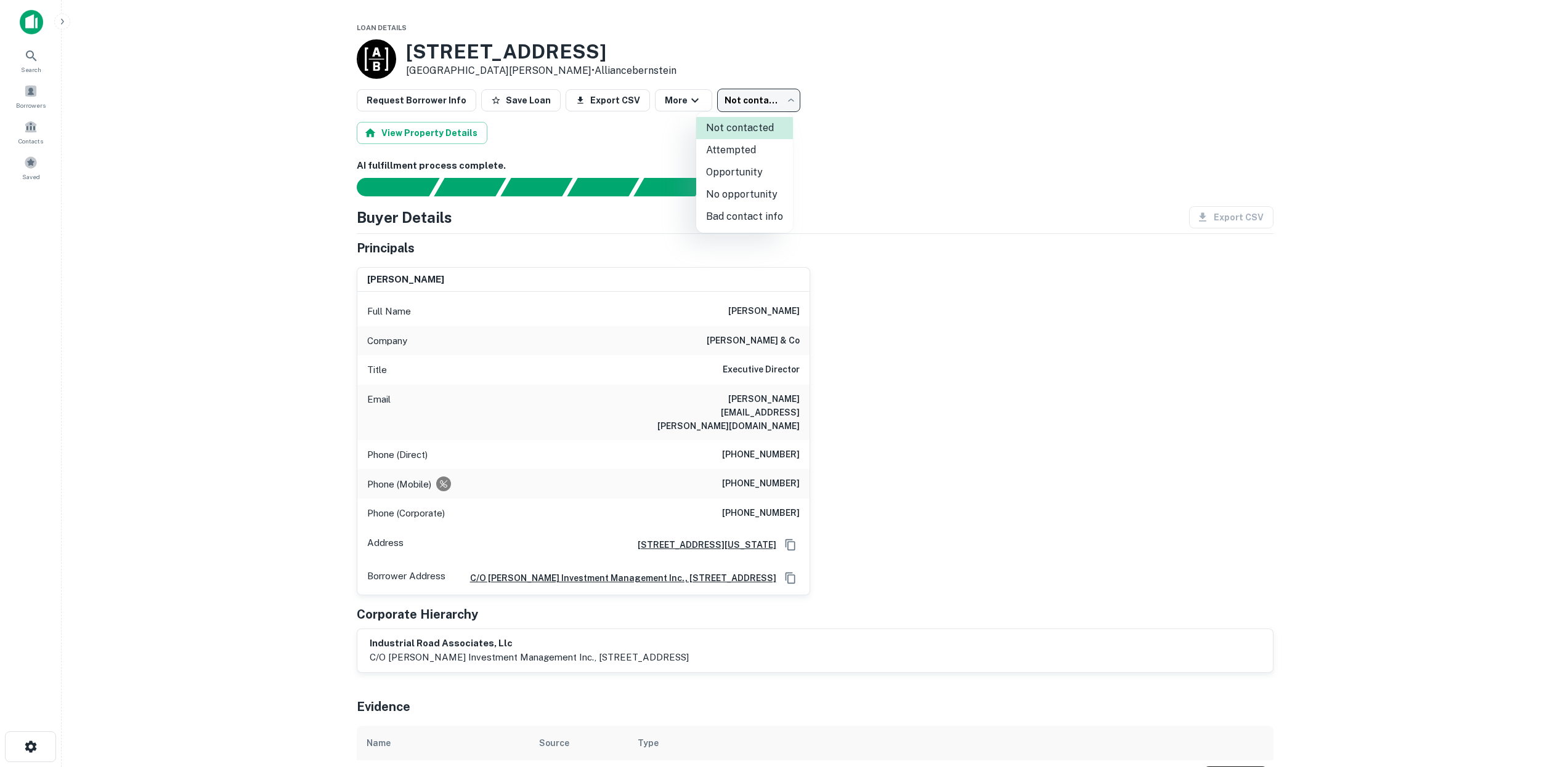
click at [773, 99] on body "Search Borrowers Contacts Saved Loan Details 210 Industrial Rd San Carlos, CA94…" at bounding box center [784, 384] width 1568 height 767
click at [768, 221] on li "Bad contact info" at bounding box center [744, 216] width 97 height 22
type input "**********"
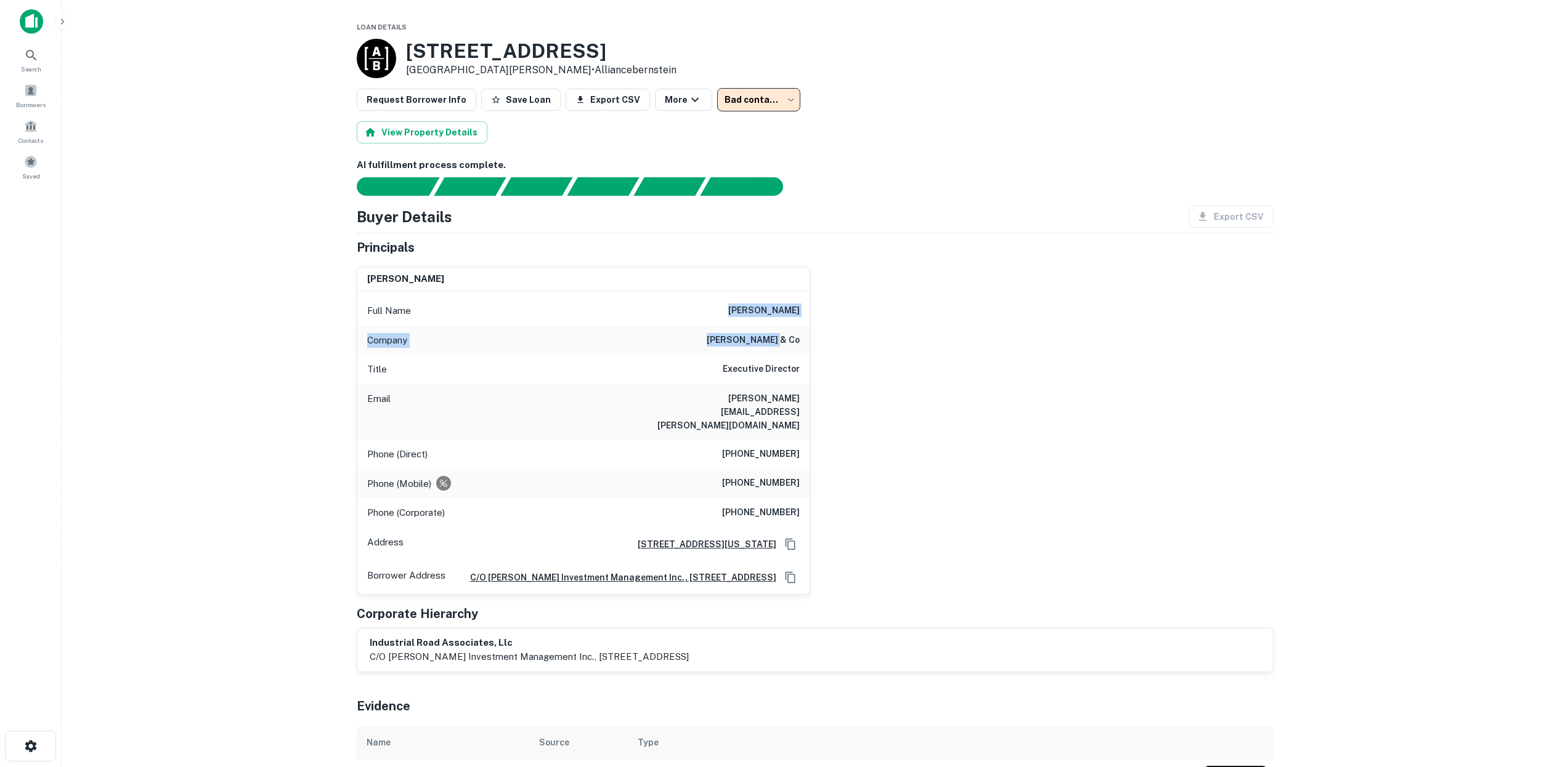
drag, startPoint x: 739, startPoint y: 310, endPoint x: 812, endPoint y: 342, distance: 79.7
click at [812, 342] on div "daniel f. minkoff Full Name daniel f. minkoff Company jp morgan & co Title Exec…" at bounding box center [810, 426] width 926 height 338
copy div "daniel f. minkoff Company jp morgan & co"
click at [567, 131] on div "View Property Details" at bounding box center [815, 132] width 917 height 22
drag, startPoint x: 409, startPoint y: 49, endPoint x: 503, endPoint y: 66, distance: 95.5
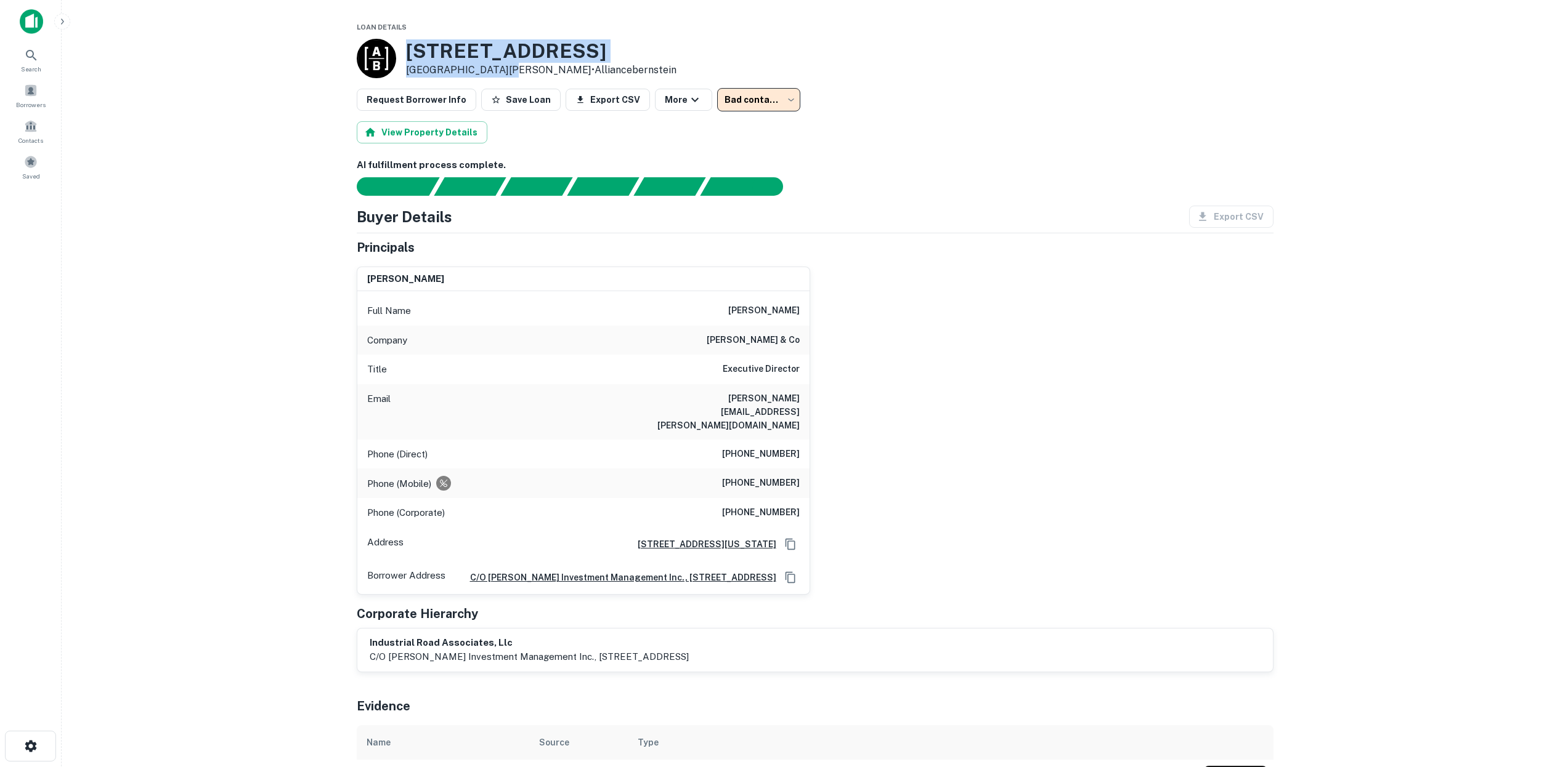
click at [503, 66] on div "210 Industrial Rd San Carlos, CA94070 • Alliancebernstein" at bounding box center [541, 59] width 271 height 38
copy div "210 Industrial Rd San Carlos, CA94070"
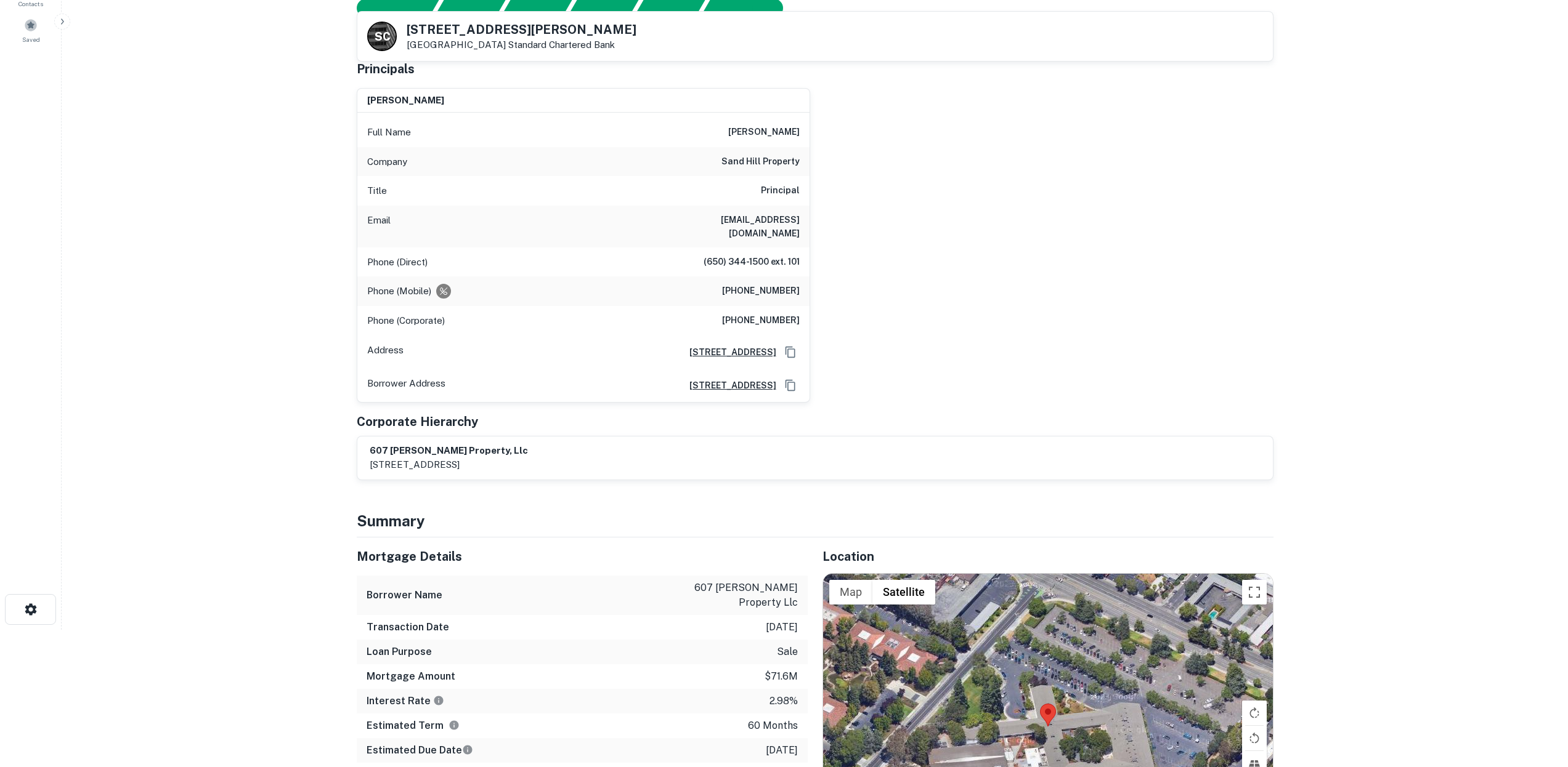
scroll to position [18, 0]
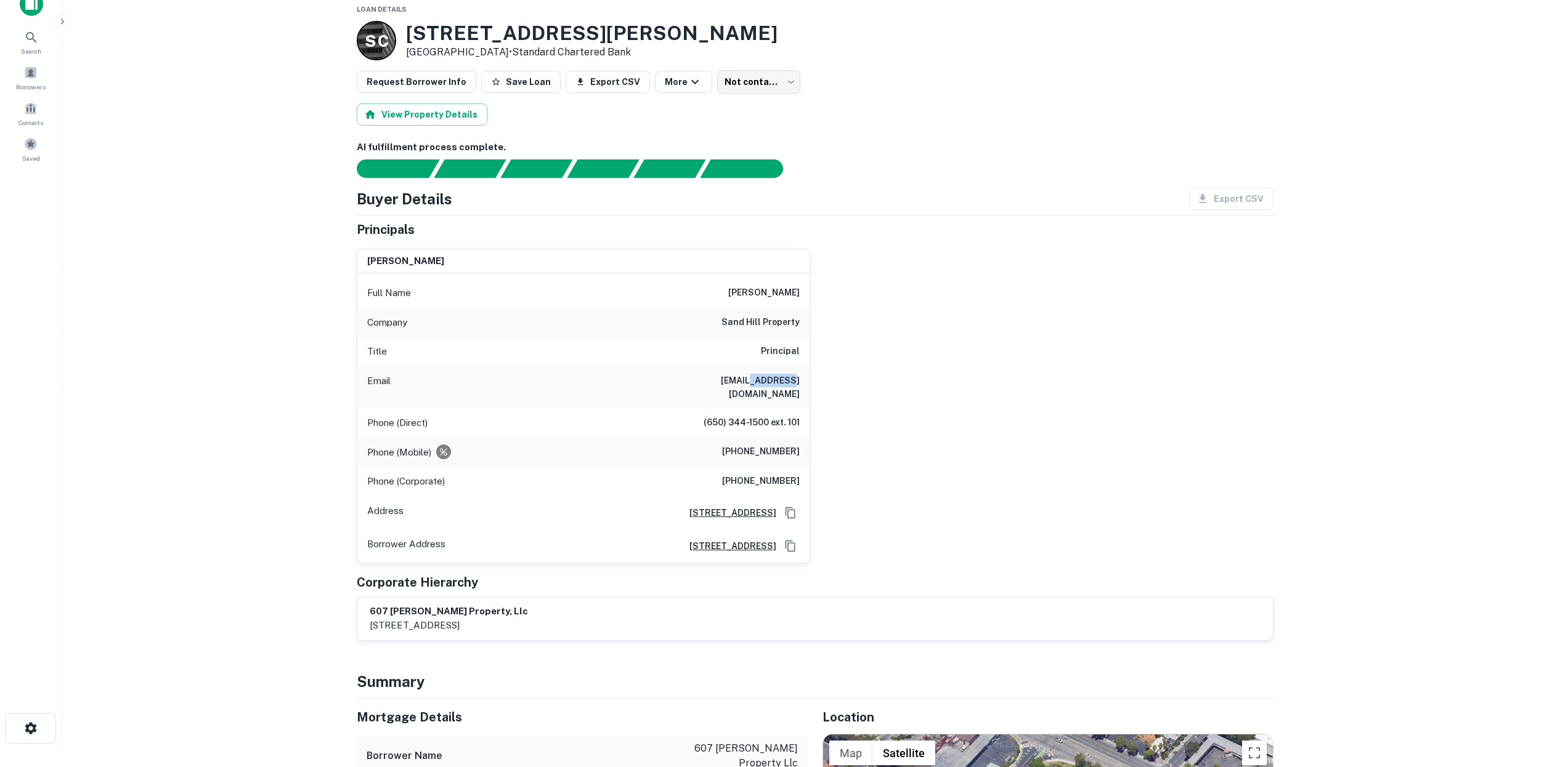
drag, startPoint x: 758, startPoint y: 379, endPoint x: 802, endPoint y: 379, distance: 44.0
click at [802, 379] on div "Email ppau@shpco.com" at bounding box center [584, 387] width 452 height 42
drag, startPoint x: 770, startPoint y: 381, endPoint x: 763, endPoint y: 380, distance: 7.1
click at [768, 380] on h6 "ppau@shpco.com" at bounding box center [725, 387] width 147 height 27
drag, startPoint x: 755, startPoint y: 380, endPoint x: 795, endPoint y: 379, distance: 40.0
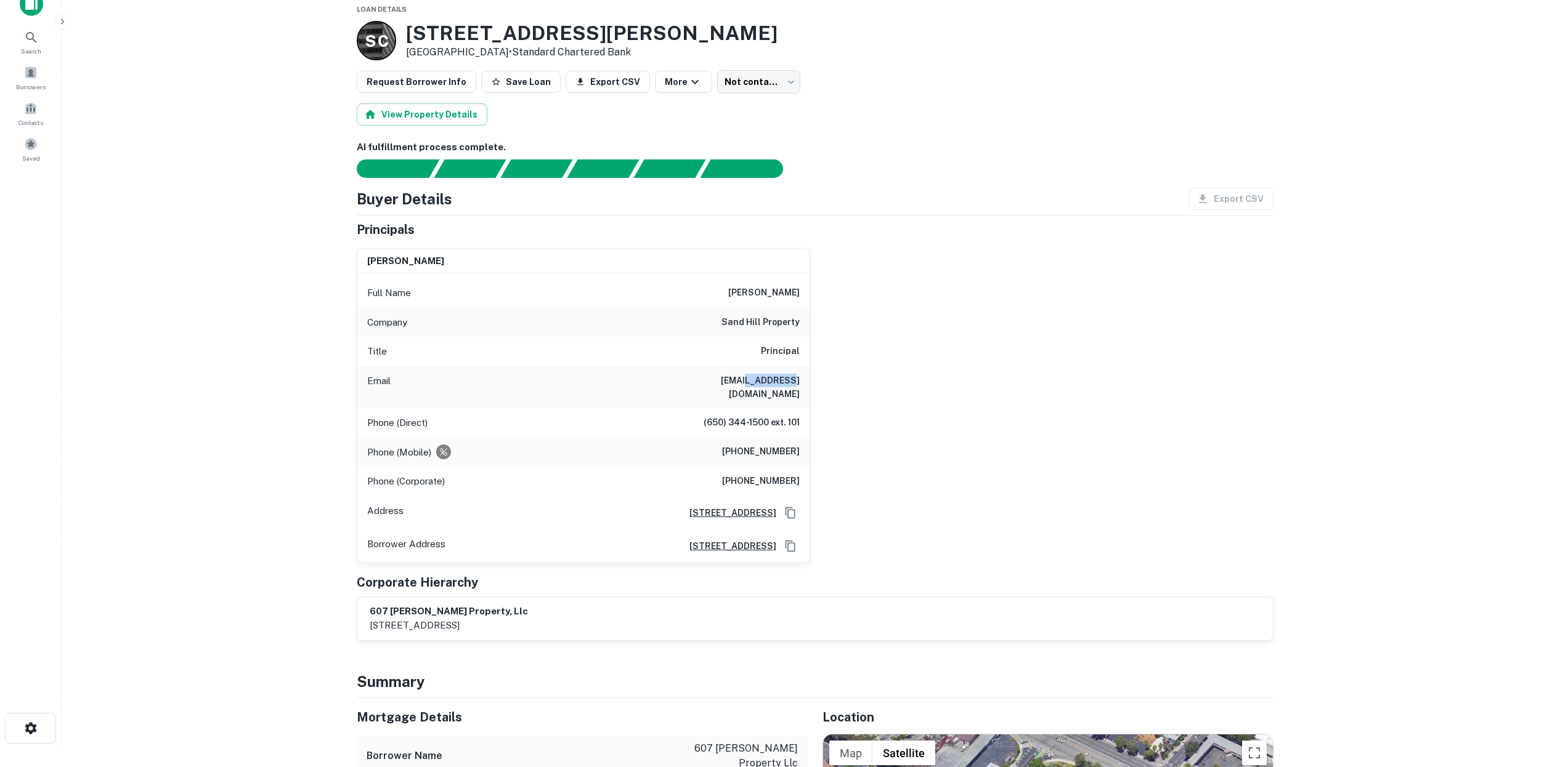
click at [805, 382] on div "Email ppau@shpco.com" at bounding box center [584, 387] width 452 height 42
copy h6 "shpco.com"
drag, startPoint x: 758, startPoint y: 290, endPoint x: 806, endPoint y: 290, distance: 48.0
click at [806, 290] on div "Full Name peter pau" at bounding box center [584, 293] width 452 height 30
copy h6 "peter pau"
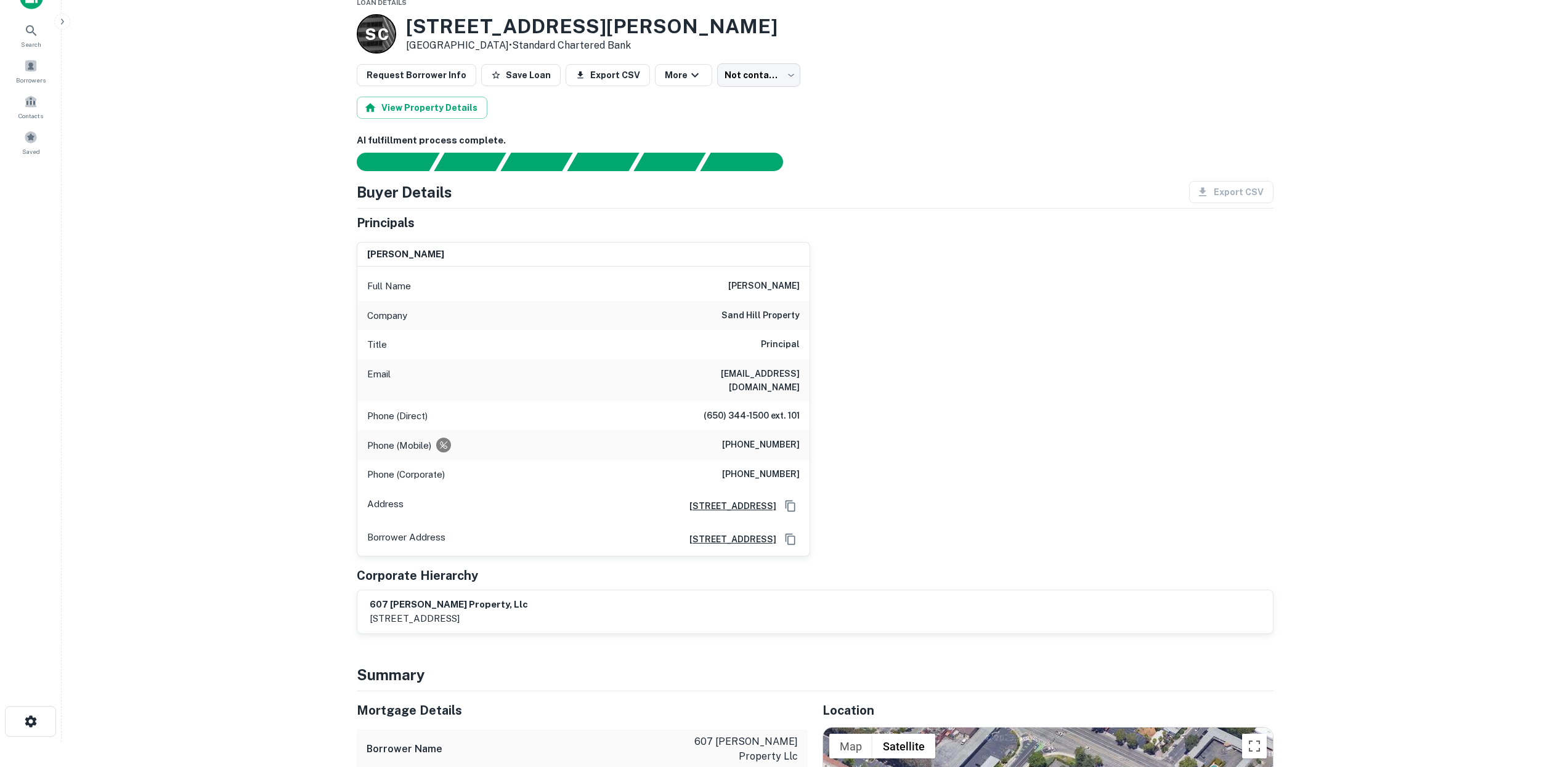
click at [306, 300] on main "Loan Details S C 607 Hansen Way Palo Alto, CA94304 • Standard Chartered Bank Re…" at bounding box center [815, 358] width 1506 height 767
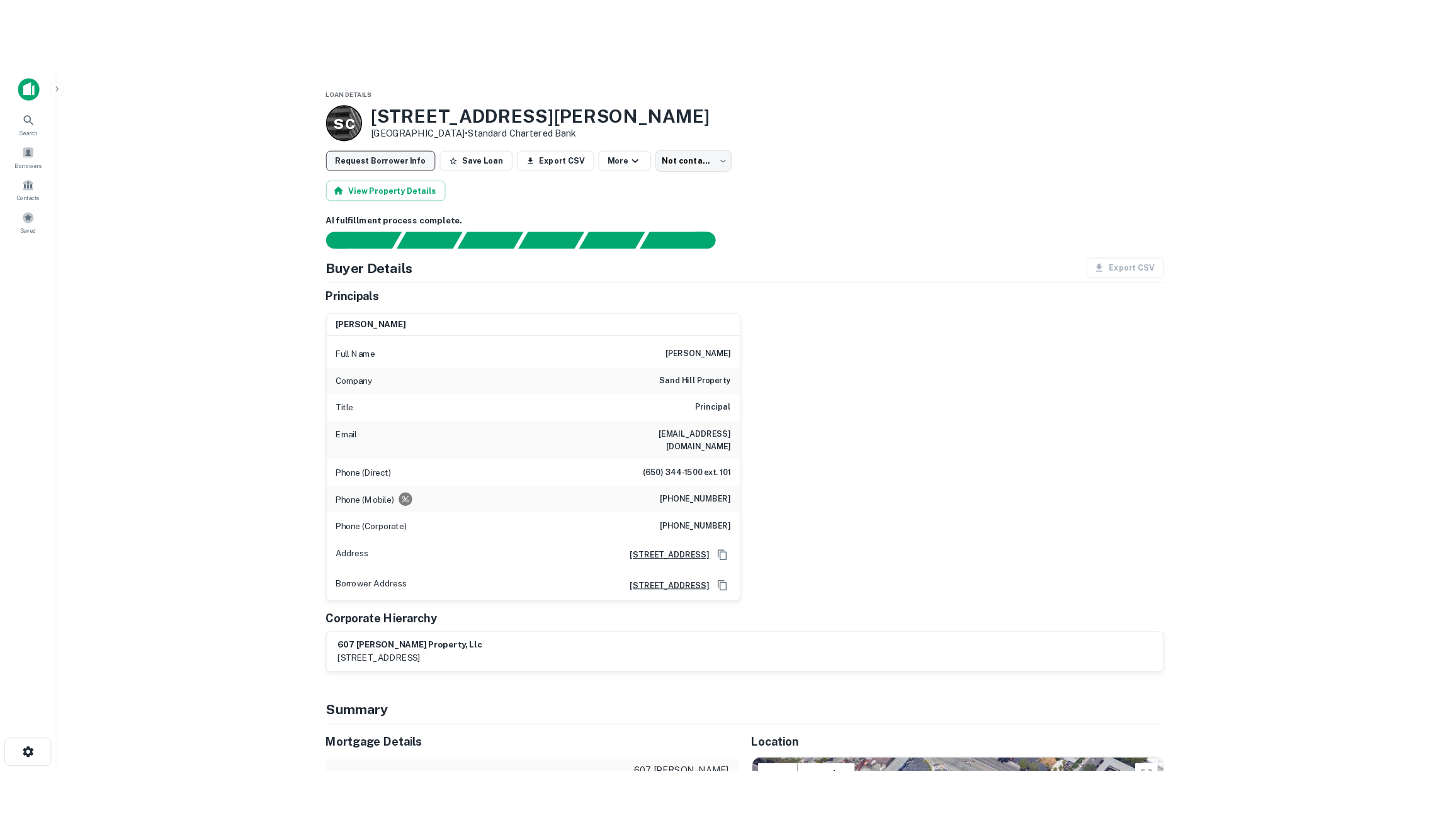
scroll to position [0, 0]
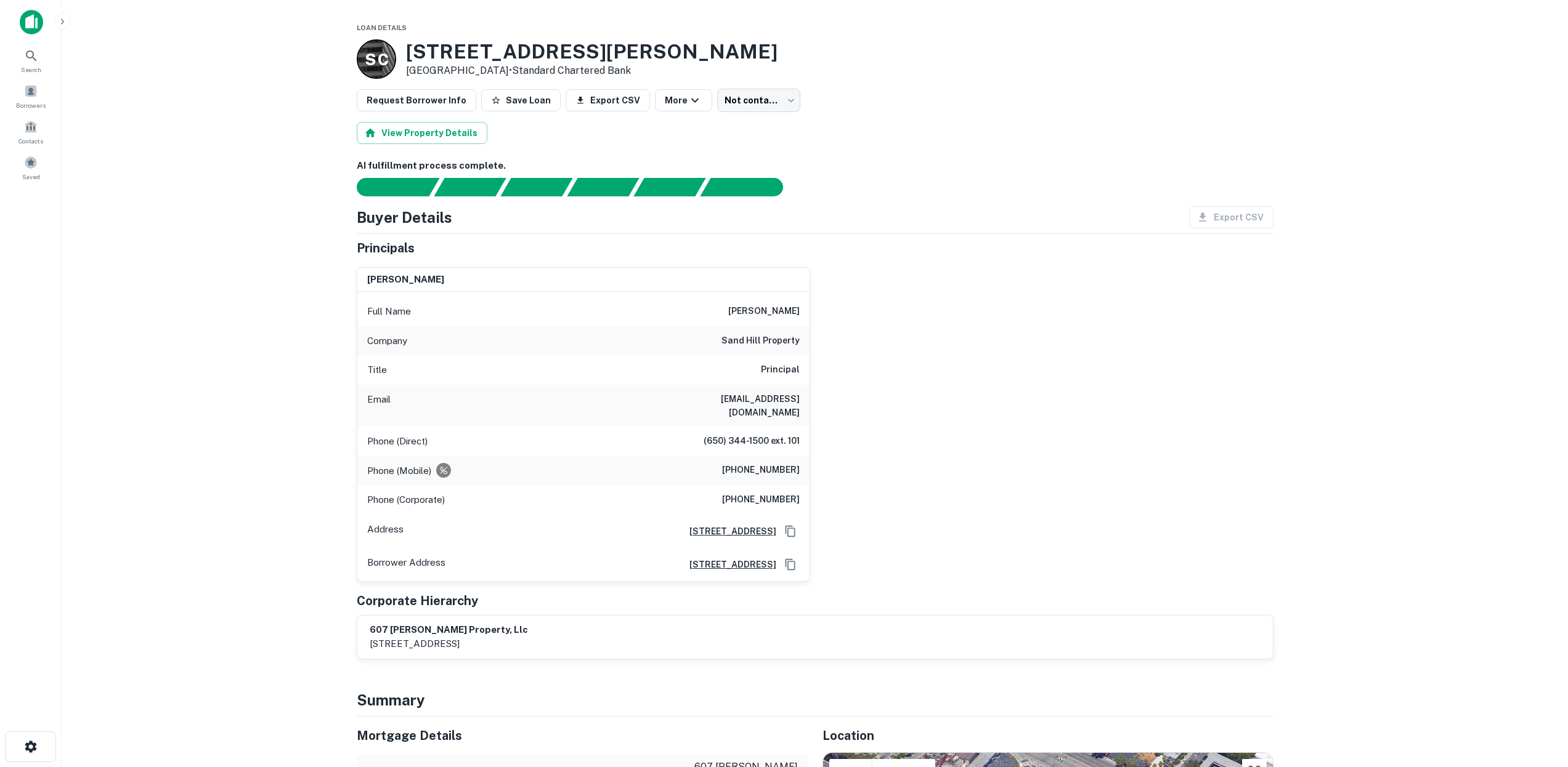
drag, startPoint x: 412, startPoint y: 50, endPoint x: 497, endPoint y: 70, distance: 87.3
click at [497, 70] on div "607 Hansen Way Palo Alto, CA94304 • Standard Chartered Bank" at bounding box center [591, 59] width 371 height 38
copy div "607 Hansen Way Palo Alto, CA94304"
